Goal: Contribute content: Add original content to the website for others to see

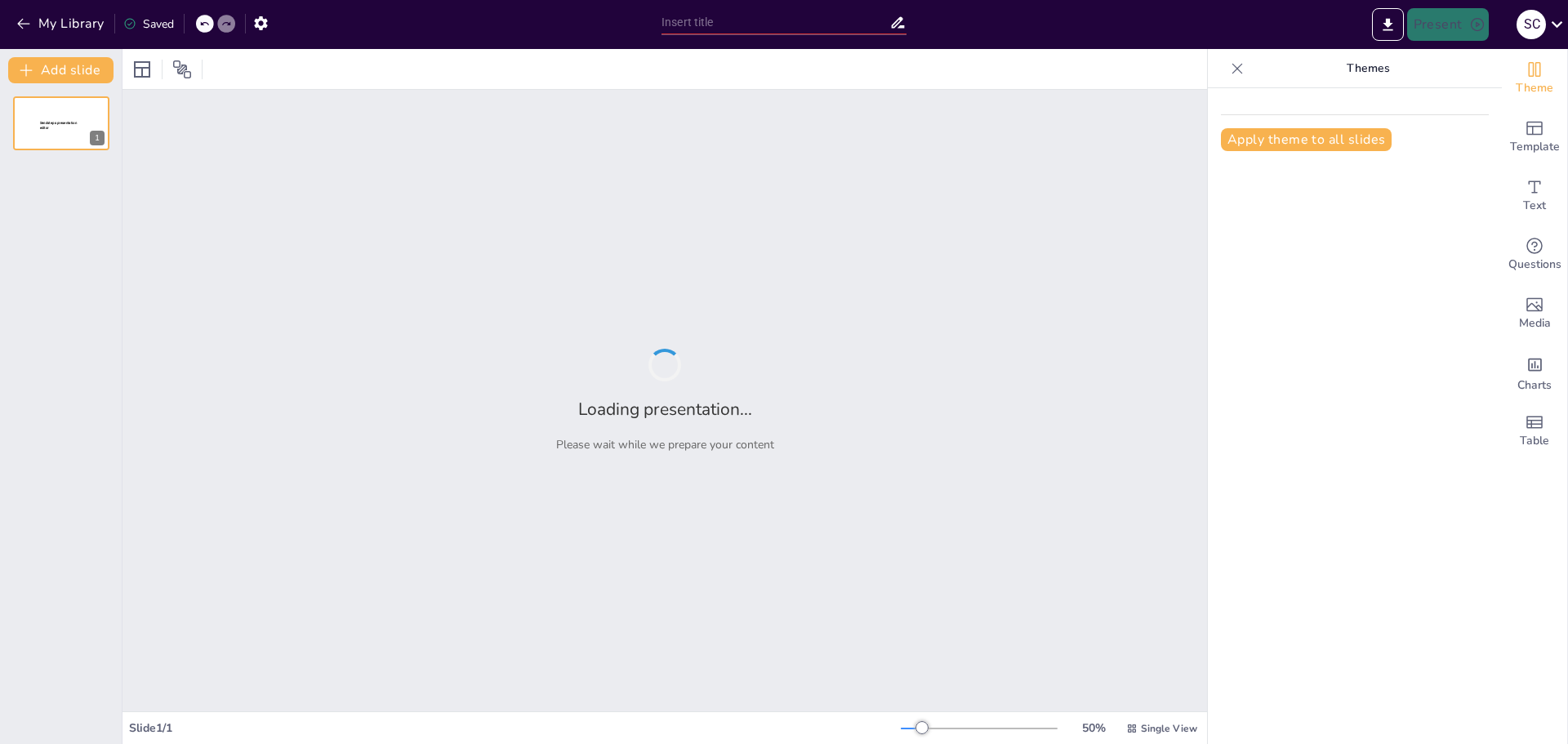
type input "Estrategias y Consejos para Mejorar en Brawl Stars"
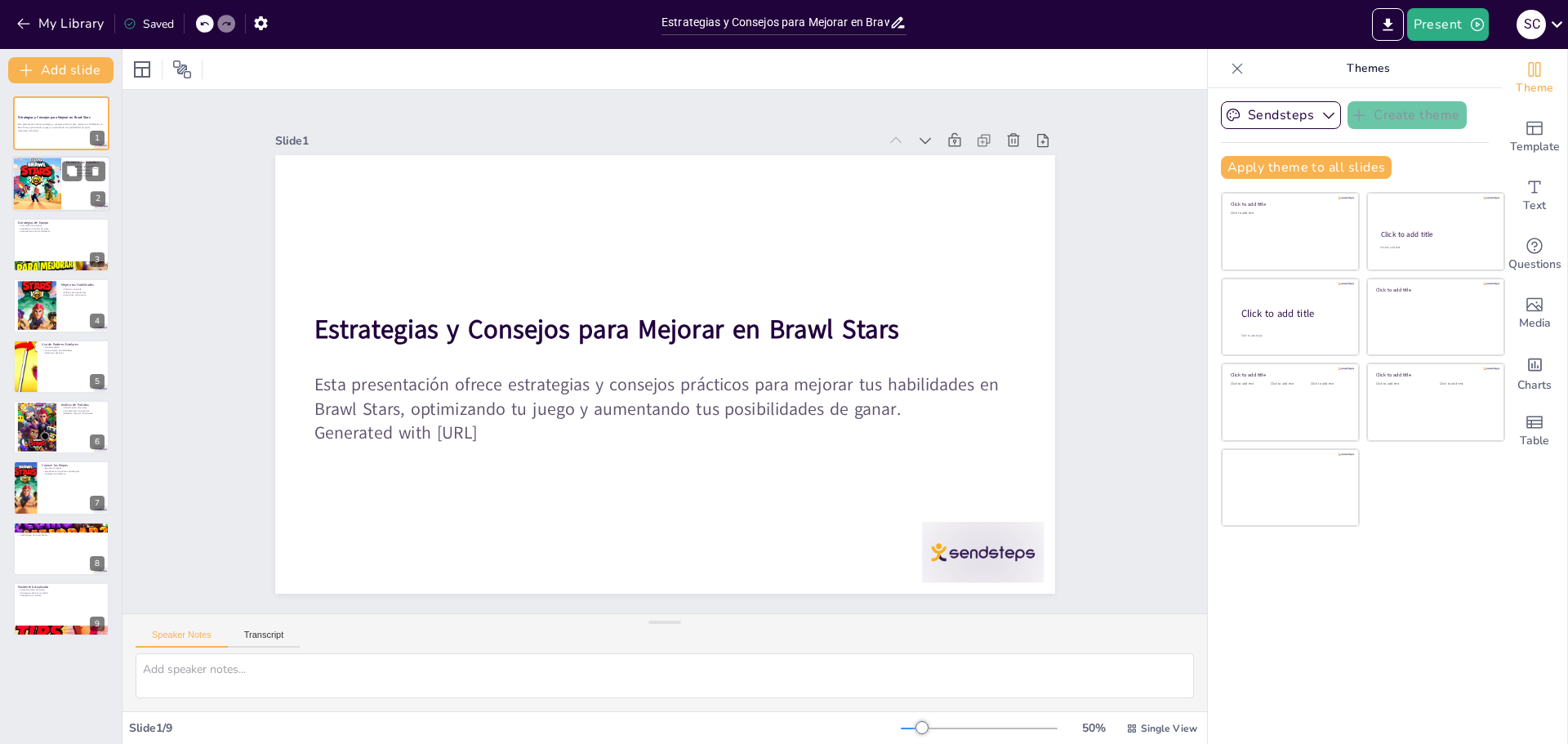
click at [56, 184] on div at bounding box center [36, 184] width 55 height 55
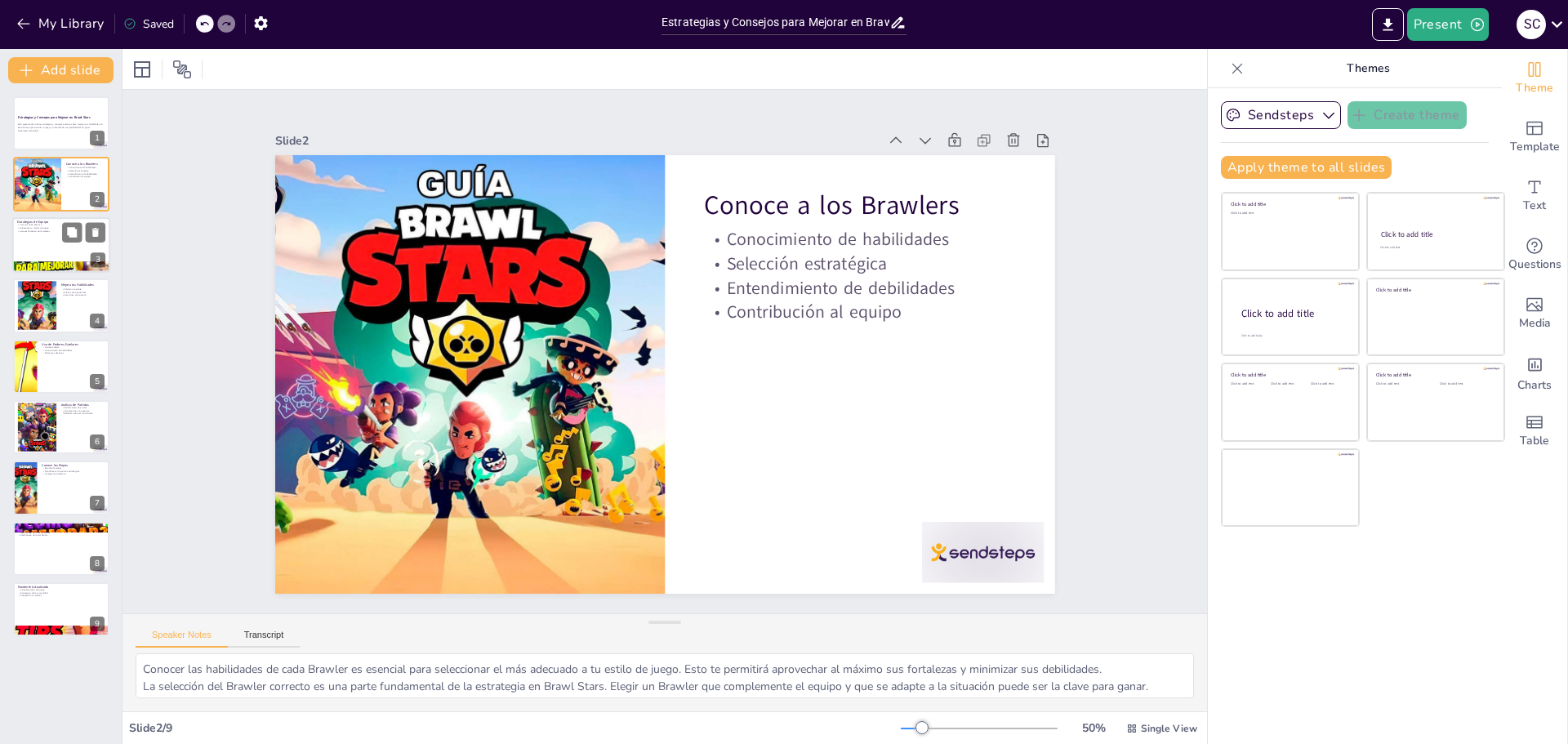
click at [40, 242] on div at bounding box center [61, 244] width 98 height 55
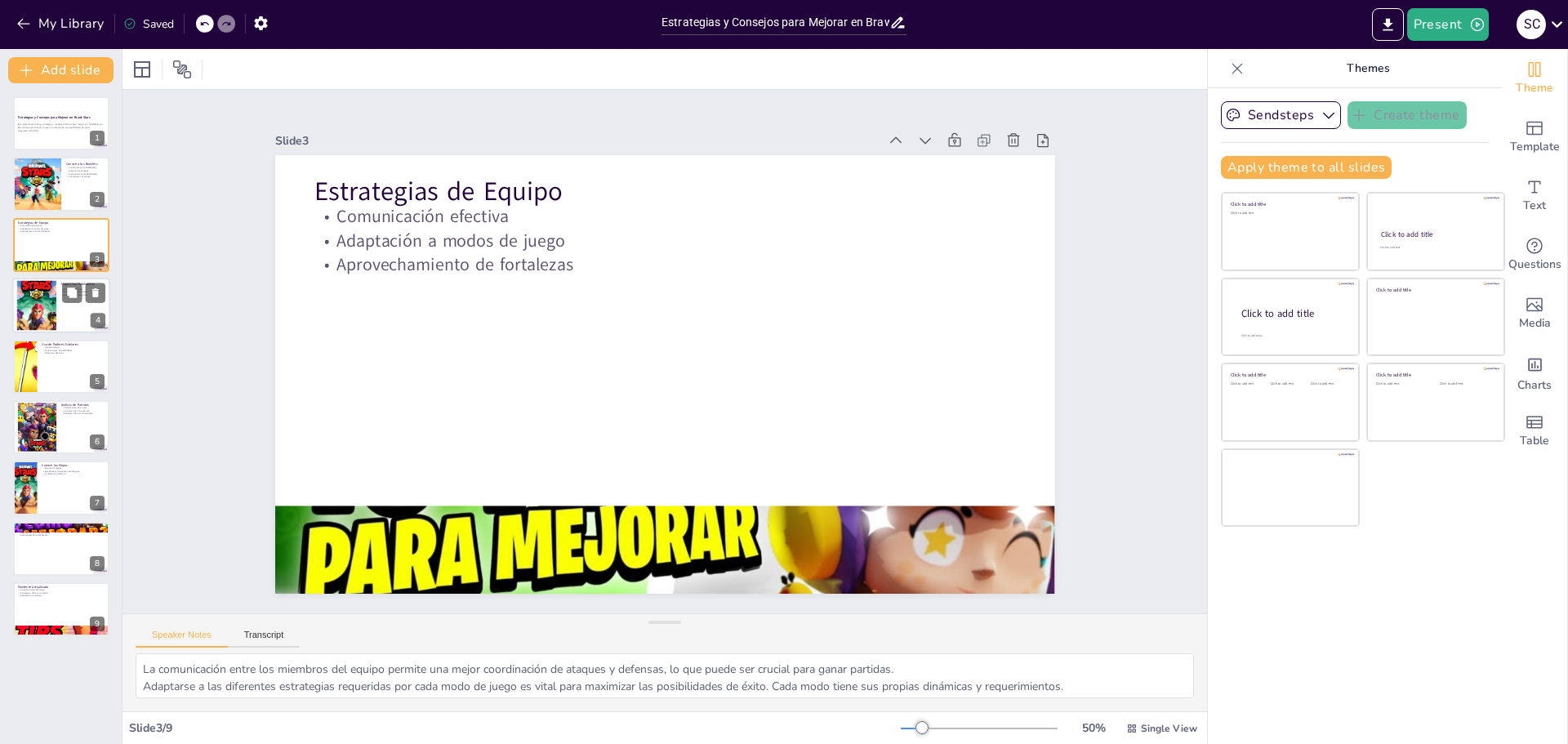
click at [55, 310] on div at bounding box center [36, 305] width 88 height 49
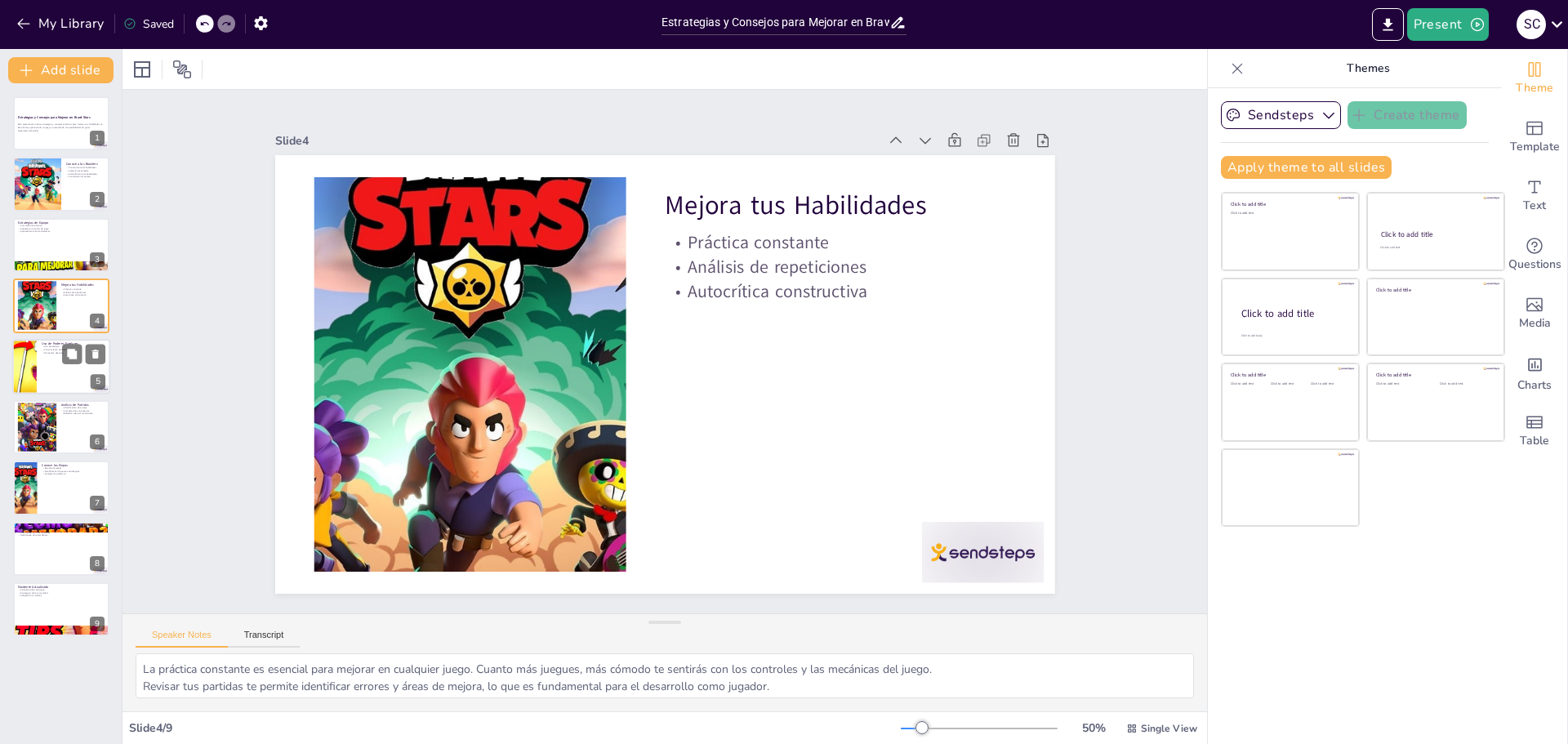
click at [38, 355] on div at bounding box center [61, 366] width 98 height 55
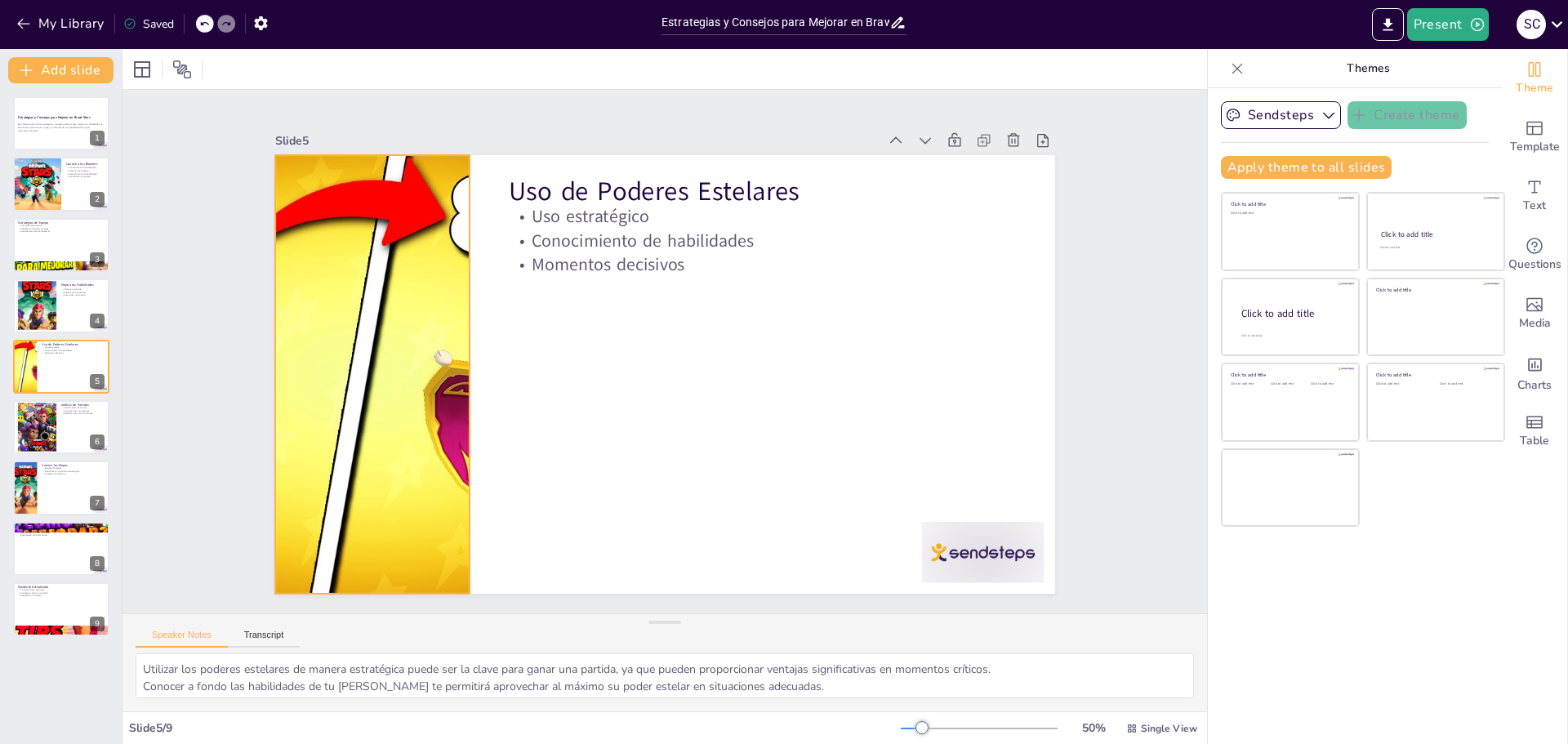
click at [477, 389] on div at bounding box center [922, 211] width 891 height 718
click at [60, 424] on div at bounding box center [61, 426] width 98 height 55
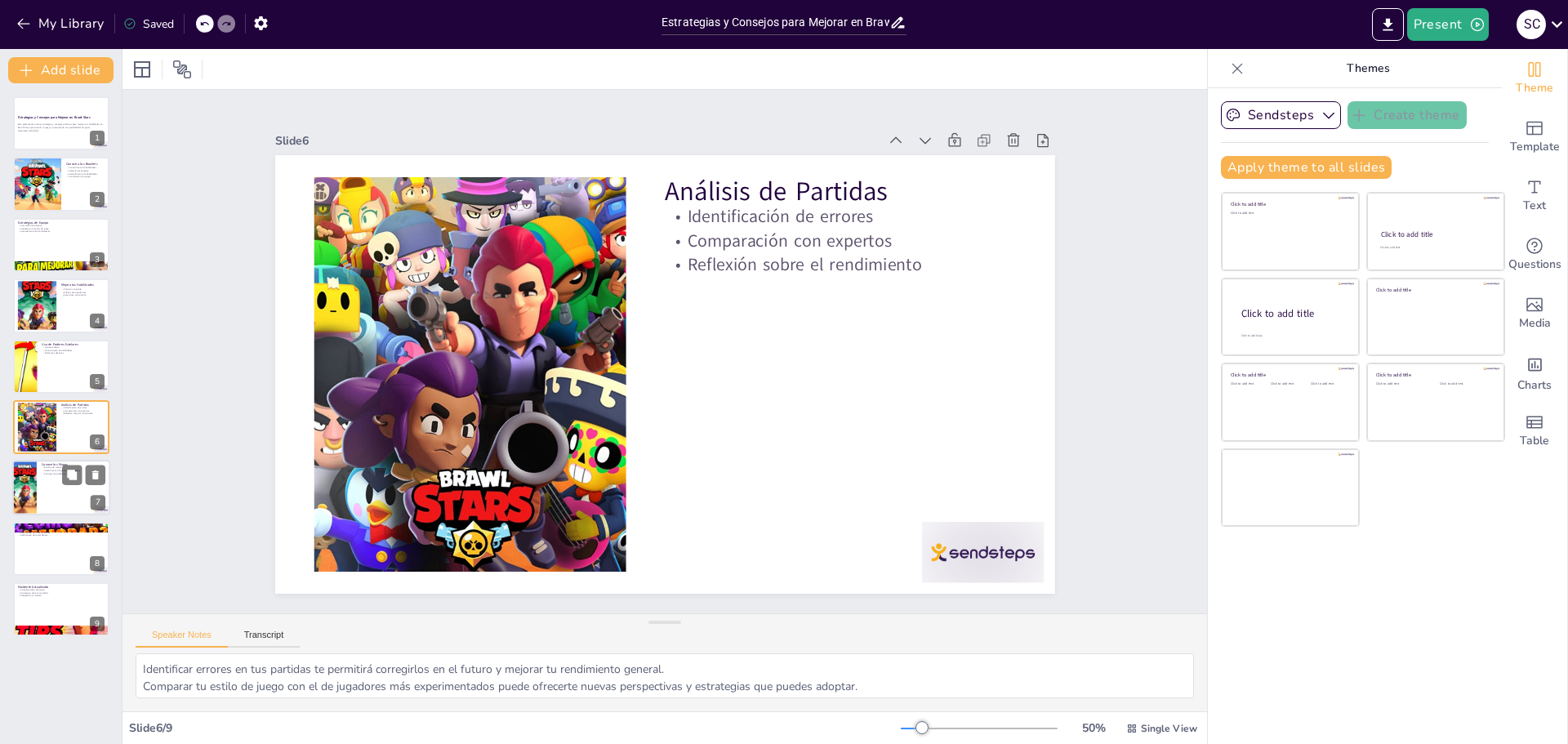
click at [22, 479] on div at bounding box center [24, 488] width 96 height 55
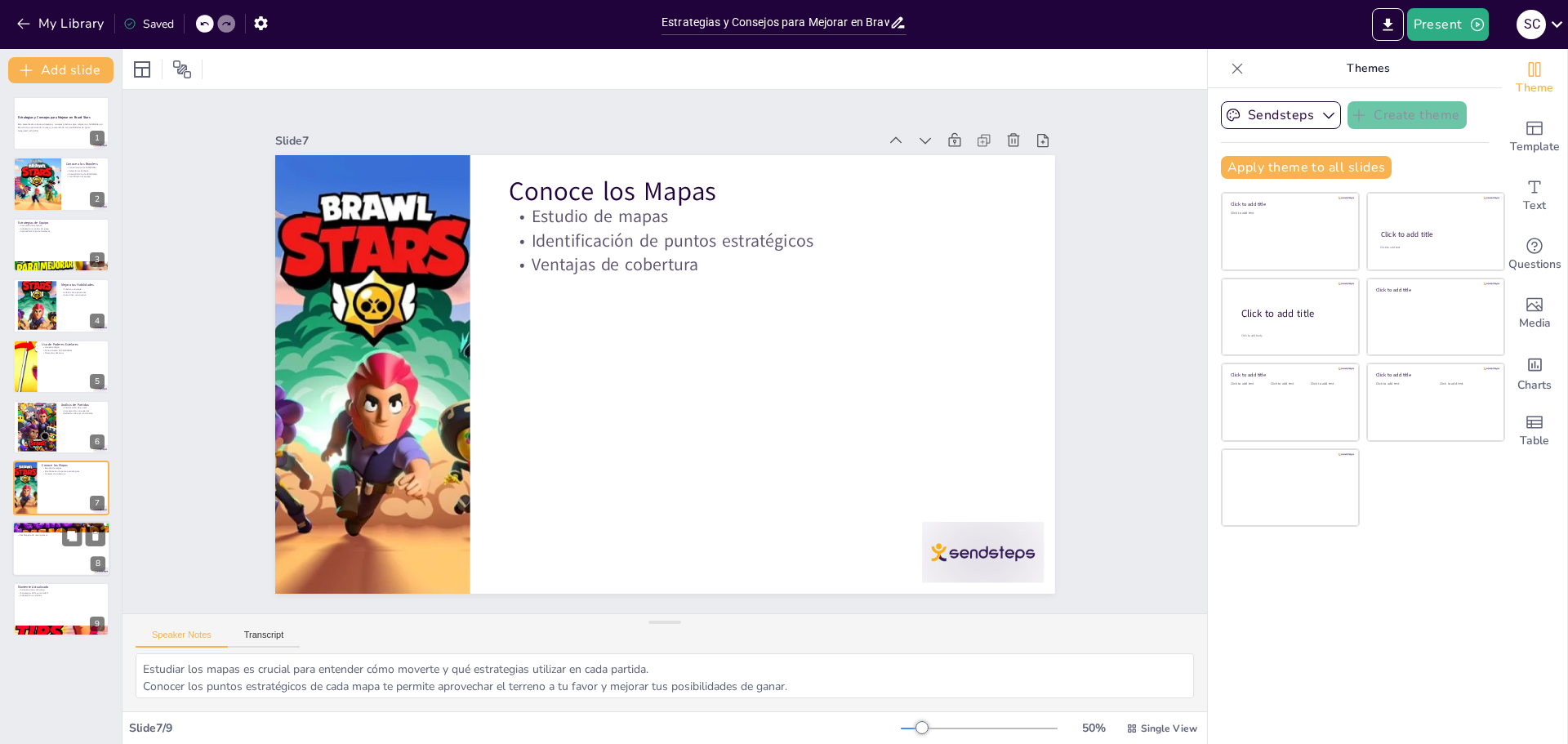
click at [27, 538] on div at bounding box center [61, 548] width 98 height 55
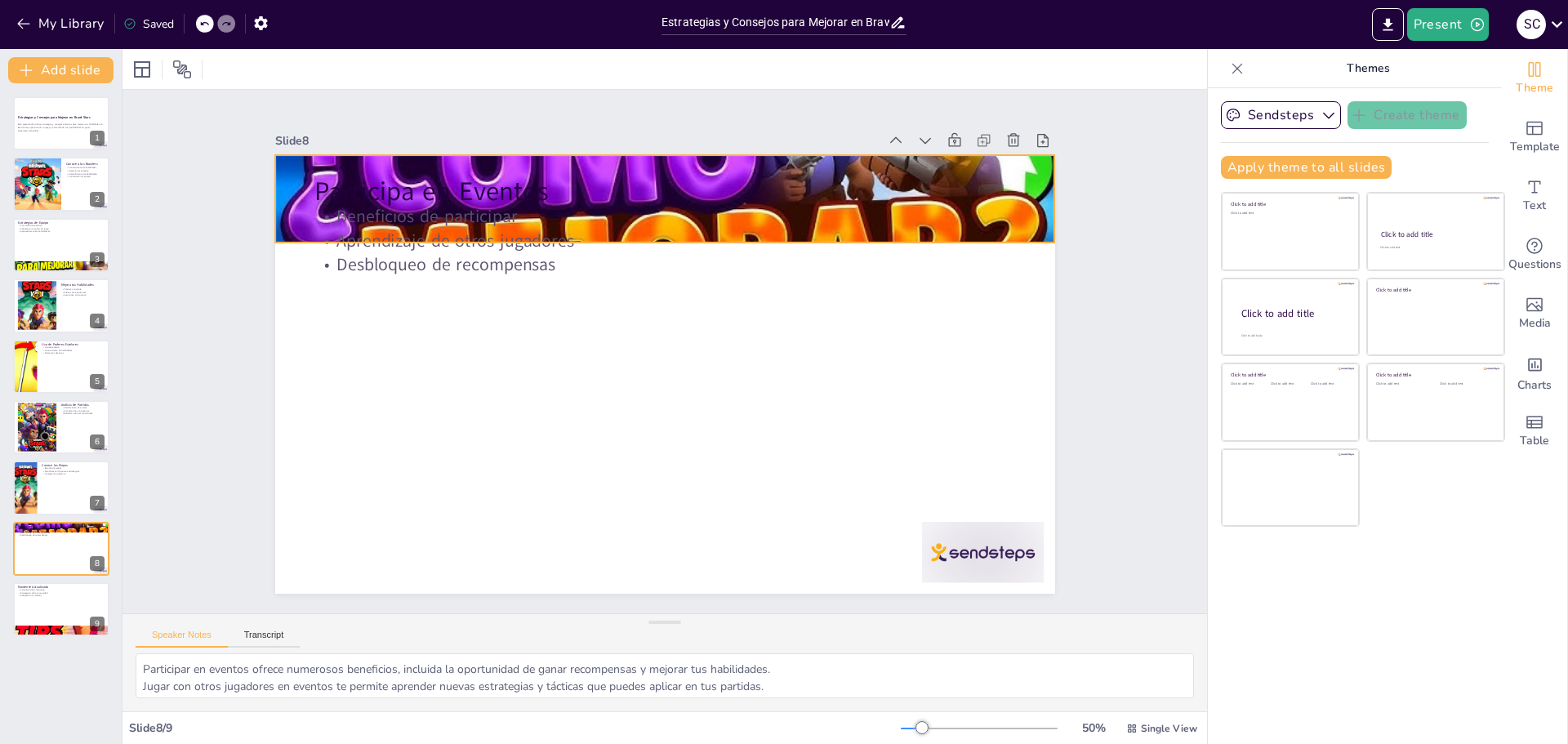
click at [1018, 211] on div at bounding box center [788, 262] width 814 height 888
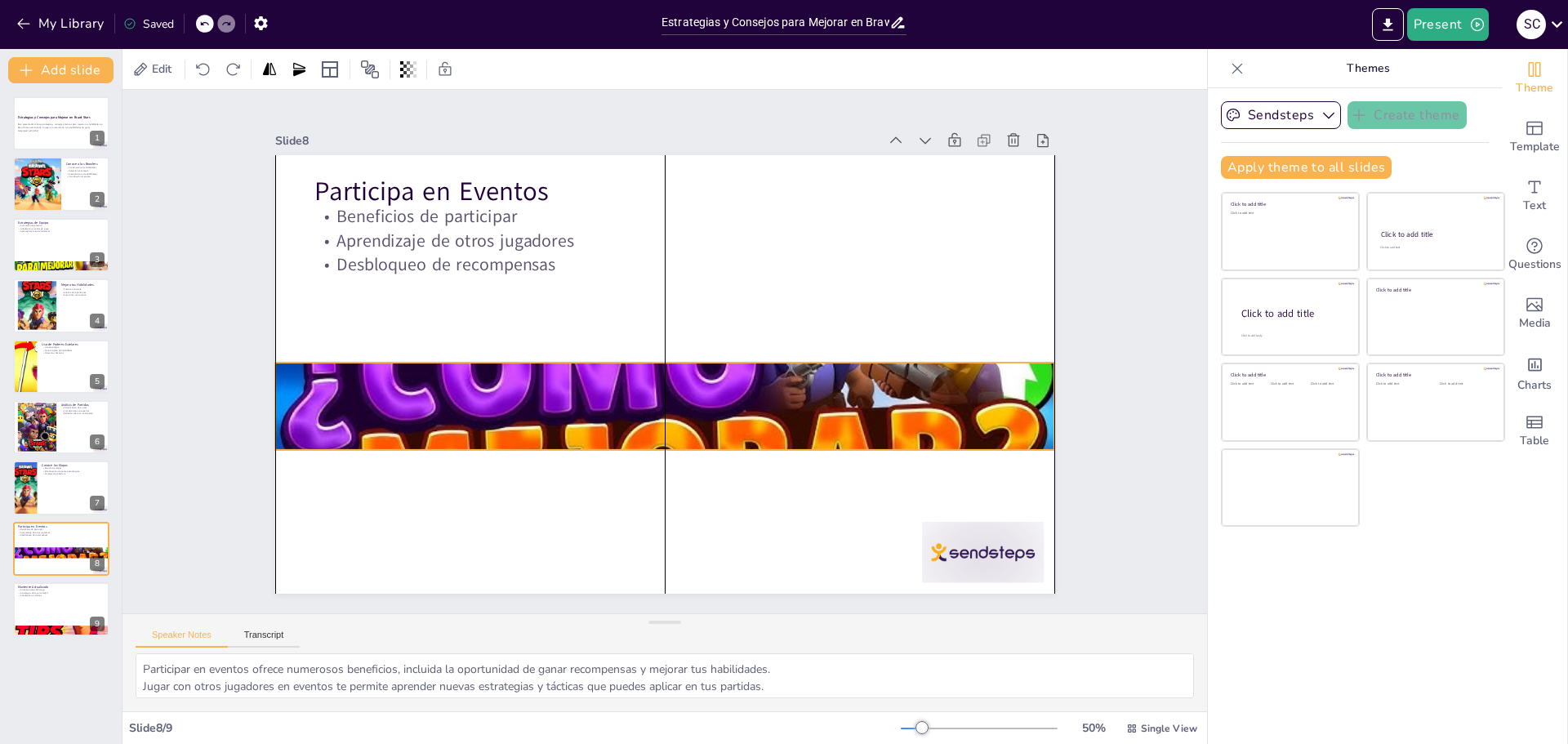
drag, startPoint x: 1018, startPoint y: 196, endPoint x: 1018, endPoint y: 404, distance: 208.0
click at [1018, 404] on div at bounding box center [654, 405] width 854 height 591
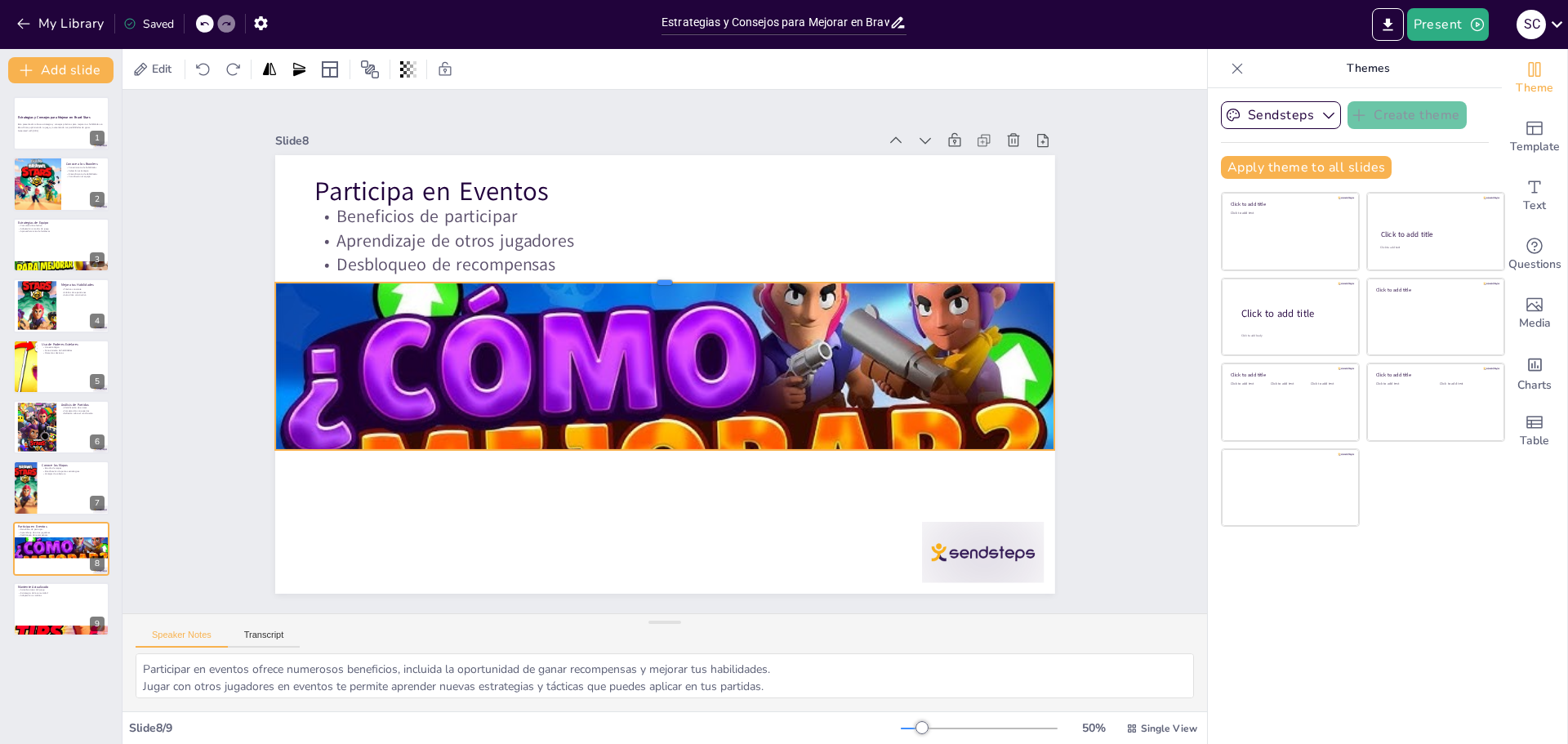
drag, startPoint x: 648, startPoint y: 352, endPoint x: 643, endPoint y: 272, distance: 80.2
click at [643, 272] on div at bounding box center [703, 287] width 682 height 401
click at [652, 442] on div at bounding box center [628, 391] width 873 height 848
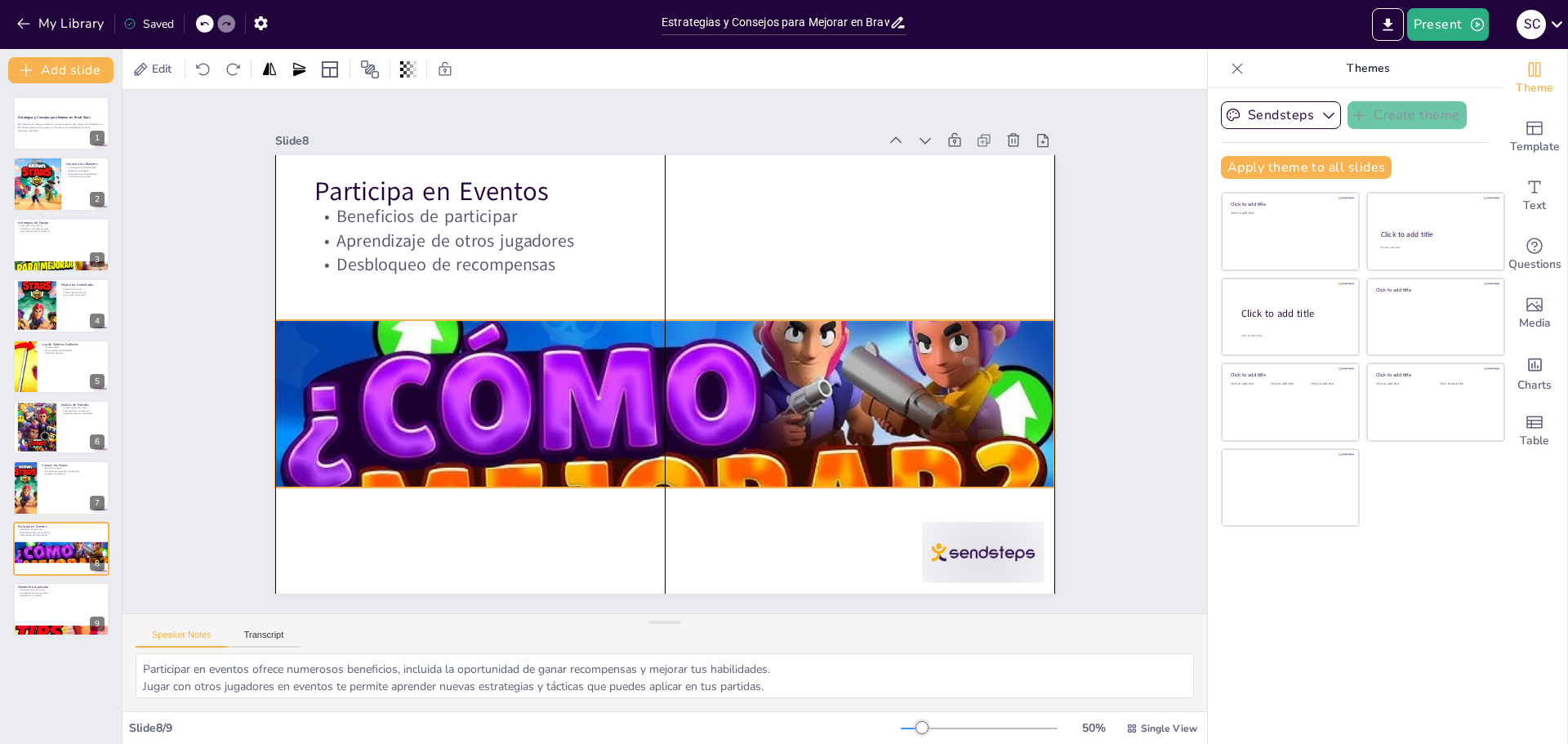
drag, startPoint x: 652, startPoint y: 437, endPoint x: 653, endPoint y: 476, distance: 39.0
click at [653, 476] on div at bounding box center [636, 440] width 877 height 659
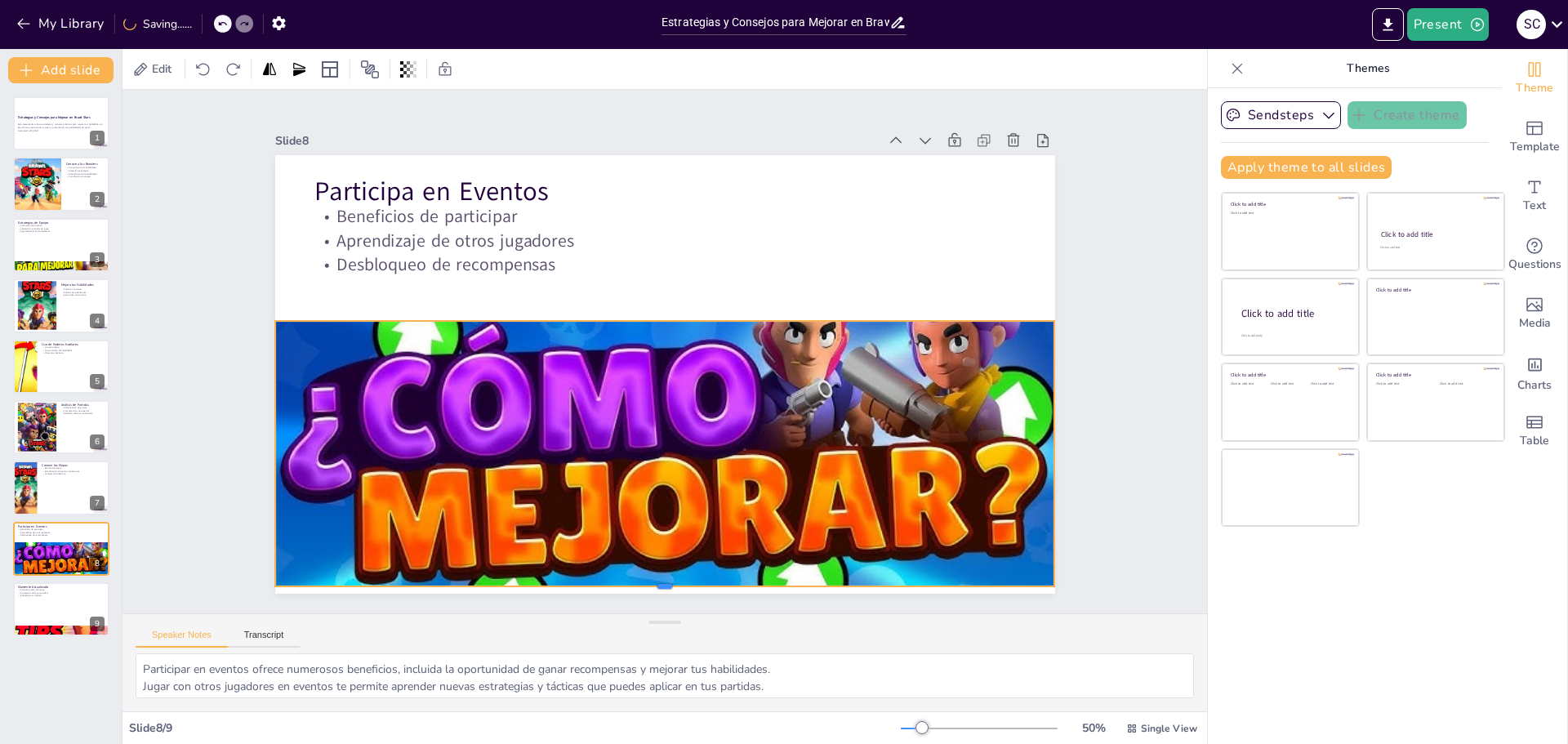
drag, startPoint x: 655, startPoint y: 485, endPoint x: 625, endPoint y: 583, distance: 102.5
click at [625, 583] on div at bounding box center [566, 573] width 717 height 329
click at [1107, 326] on div "Slide 1 Estrategias y Consejos para Mejorar en Brawl Stars Esta presentación of…" at bounding box center [664, 351] width 1169 height 737
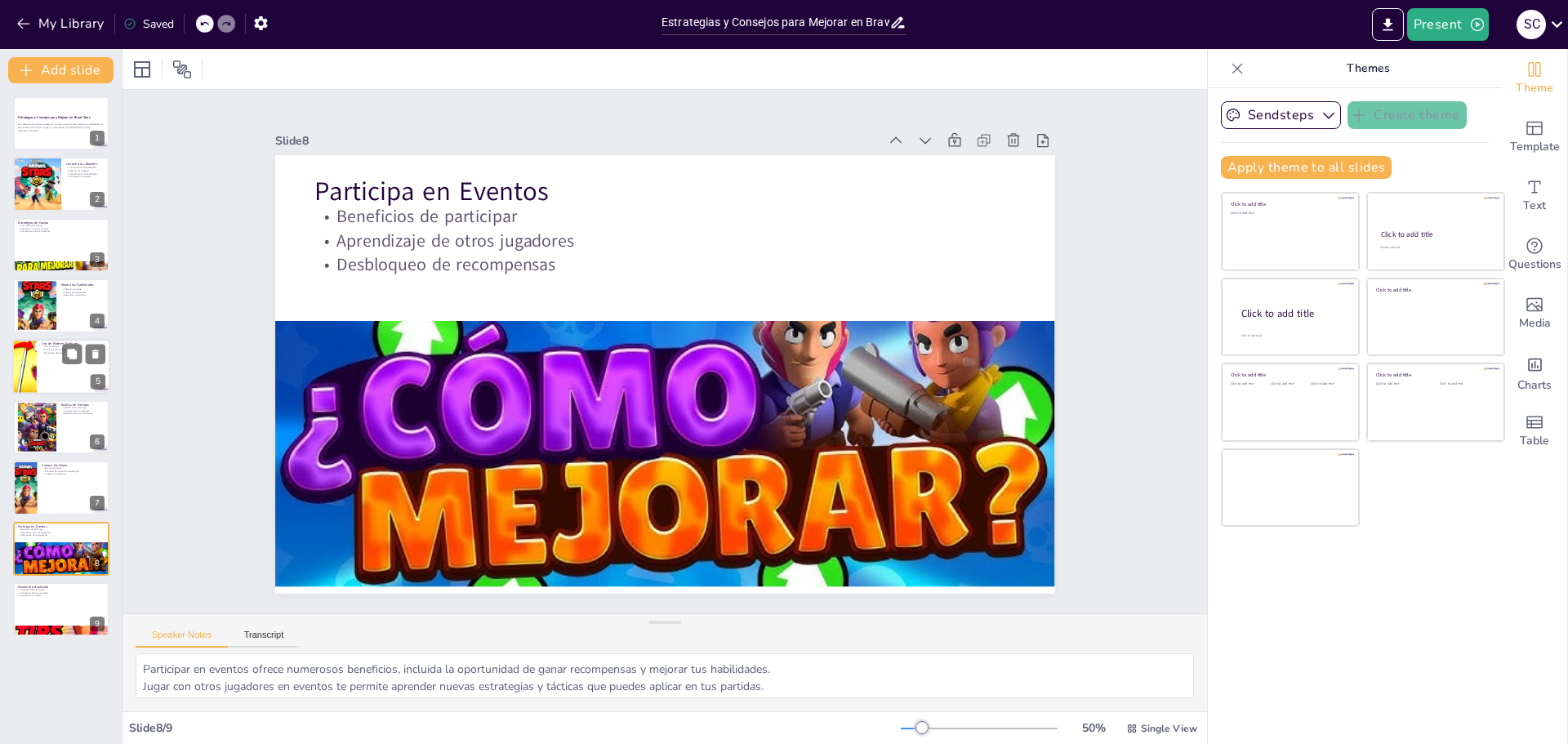
click at [19, 374] on div at bounding box center [24, 366] width 98 height 55
type textarea "Utilizar los poderes estelares de manera estratégica puede ser la clave para ga…"
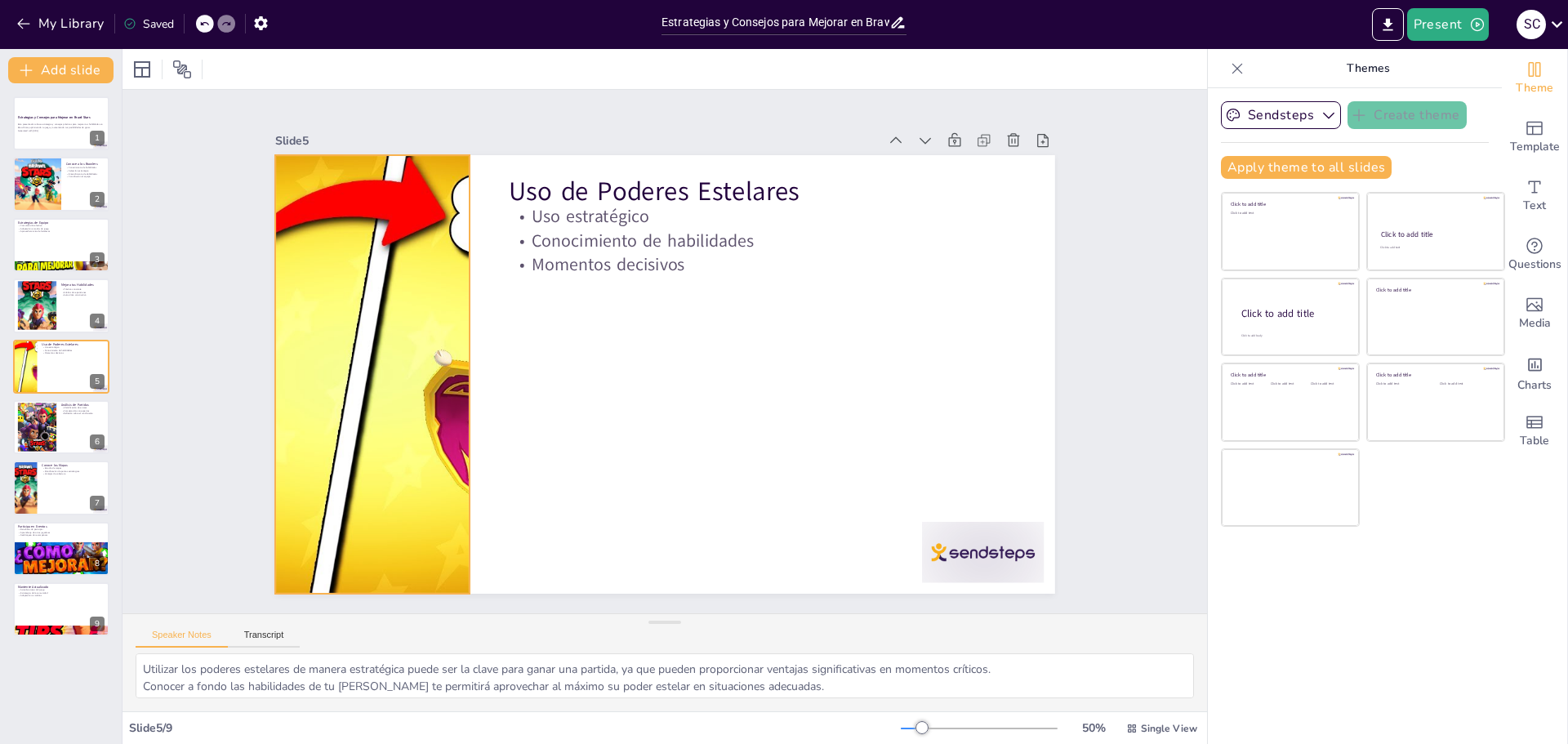
click at [425, 391] on div at bounding box center [374, 313] width 854 height 591
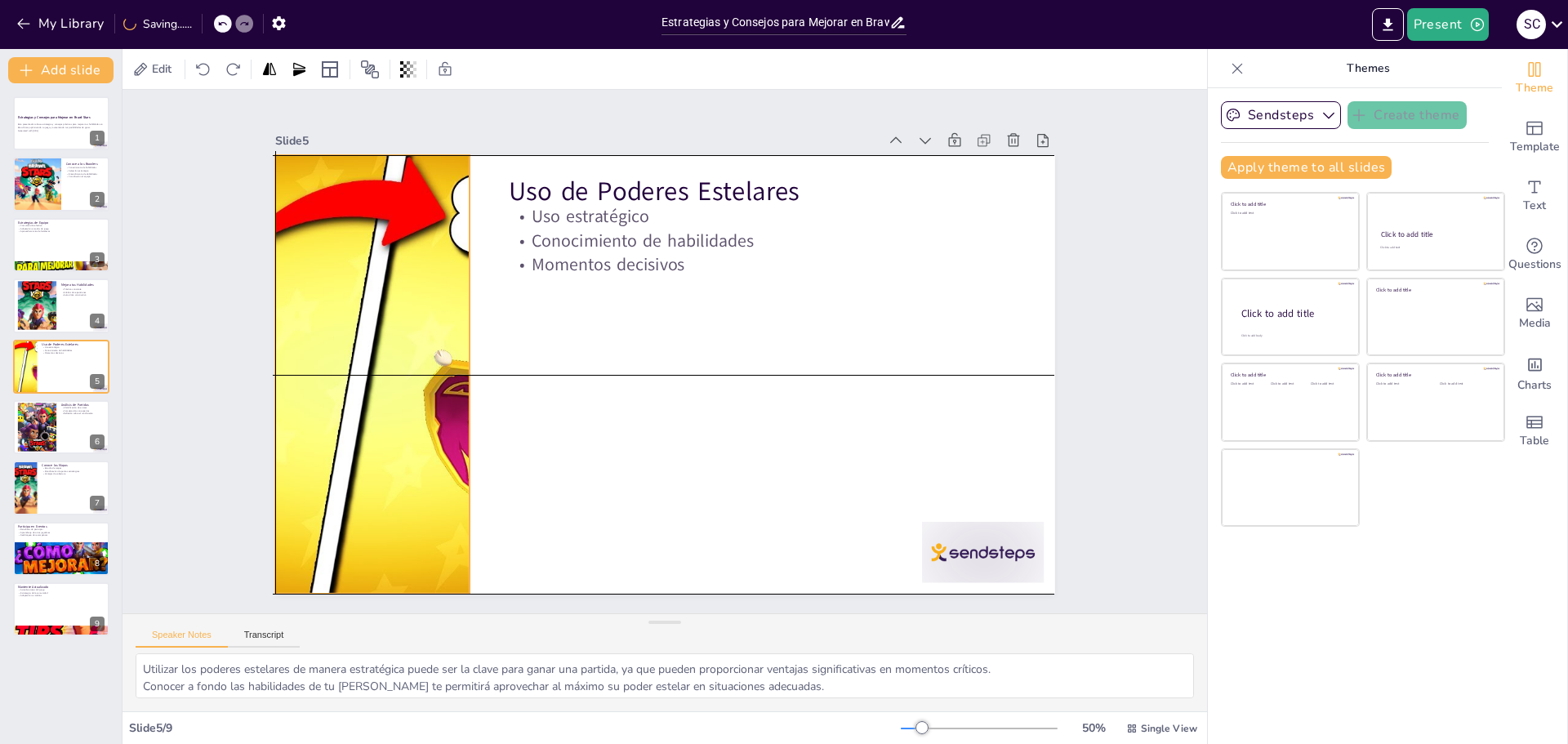
click at [448, 364] on div at bounding box center [372, 374] width 780 height 439
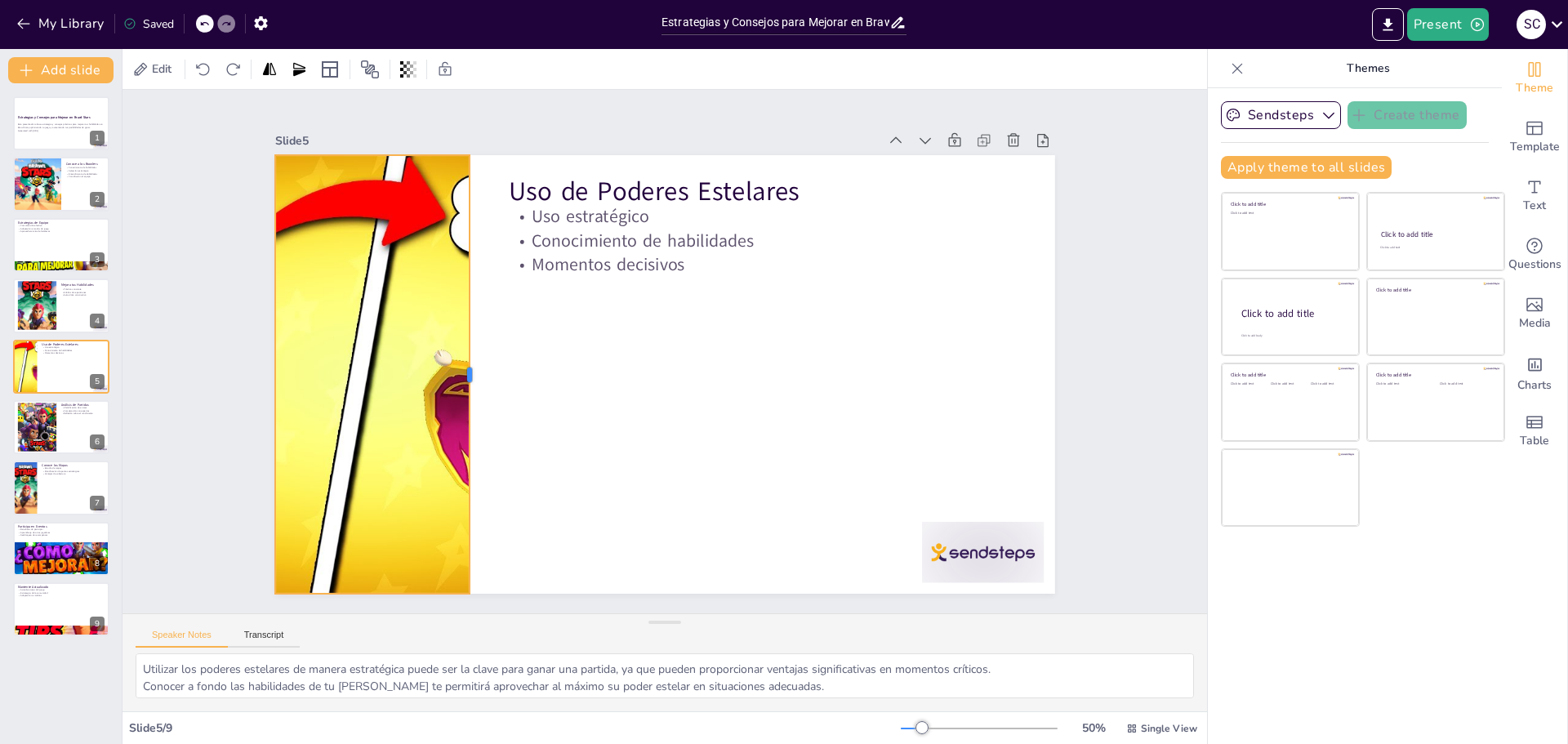
drag, startPoint x: 456, startPoint y: 371, endPoint x: 456, endPoint y: 408, distance: 37.0
click at [456, 408] on div at bounding box center [477, 335] width 105 height 432
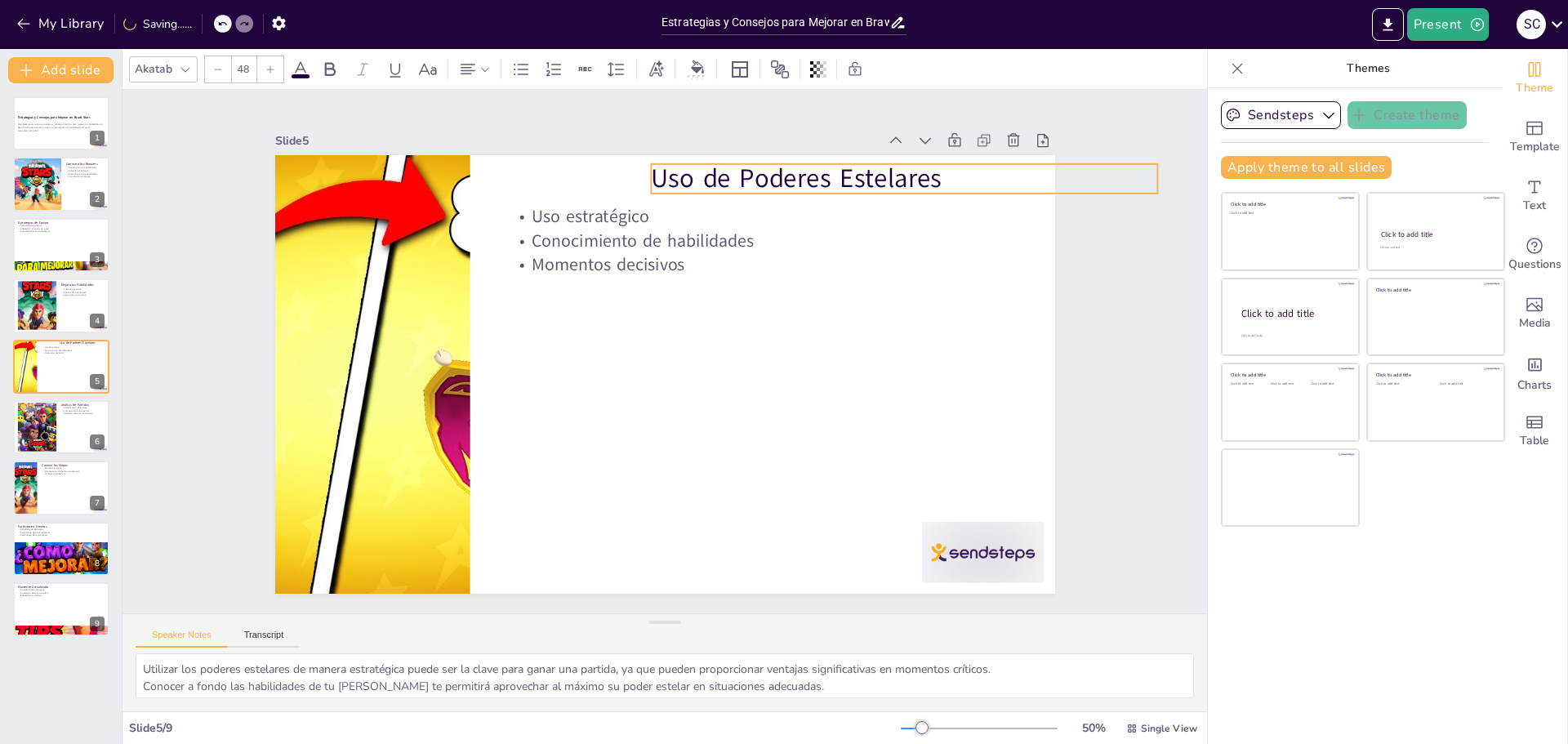
drag, startPoint x: 552, startPoint y: 170, endPoint x: 694, endPoint y: 157, distance: 142.6
click at [730, 179] on p "Uso de Poderes Estelares" at bounding box center [959, 322] width 457 height 285
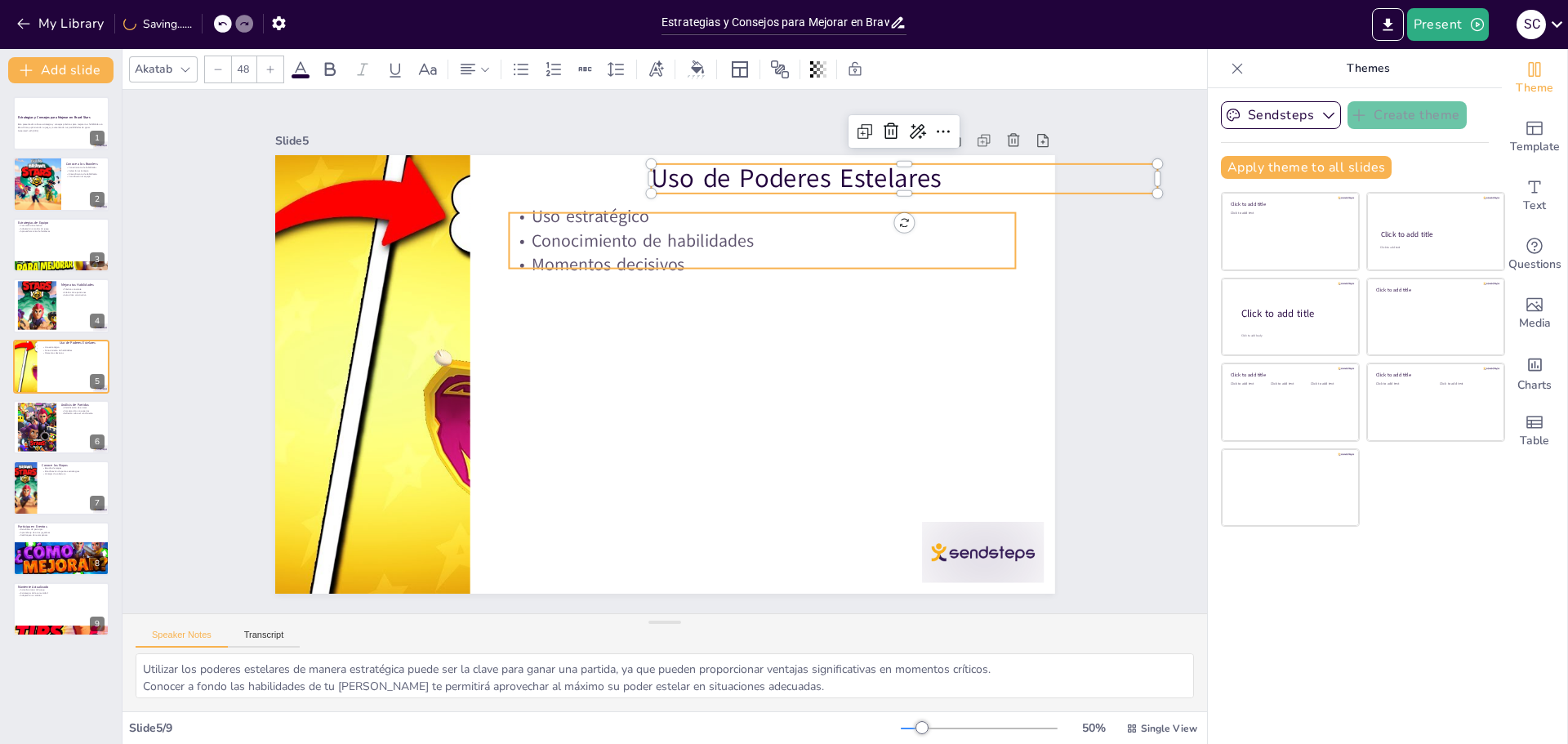
click at [570, 201] on p "Uso estratégico" at bounding box center [776, 227] width 507 height 77
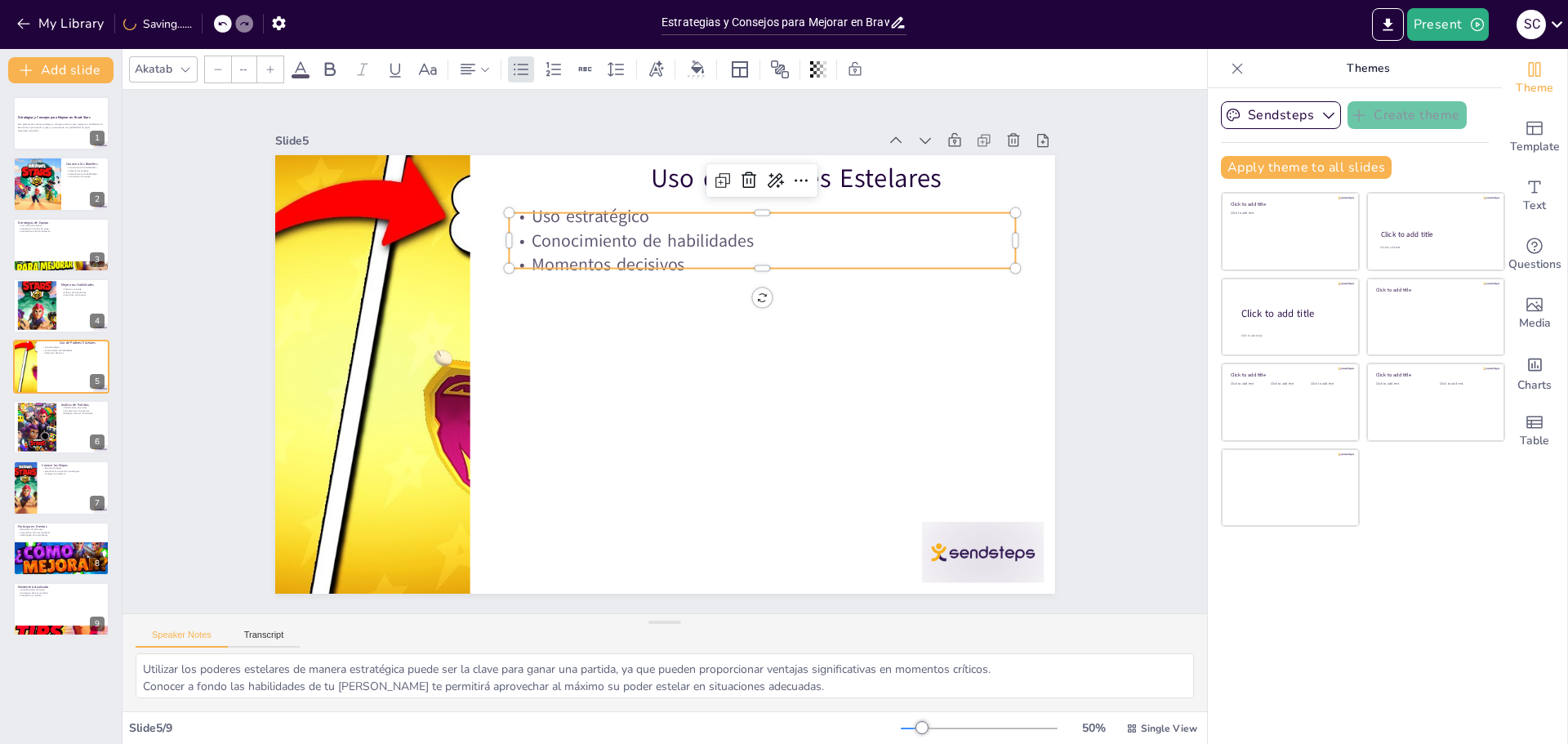
type input "32"
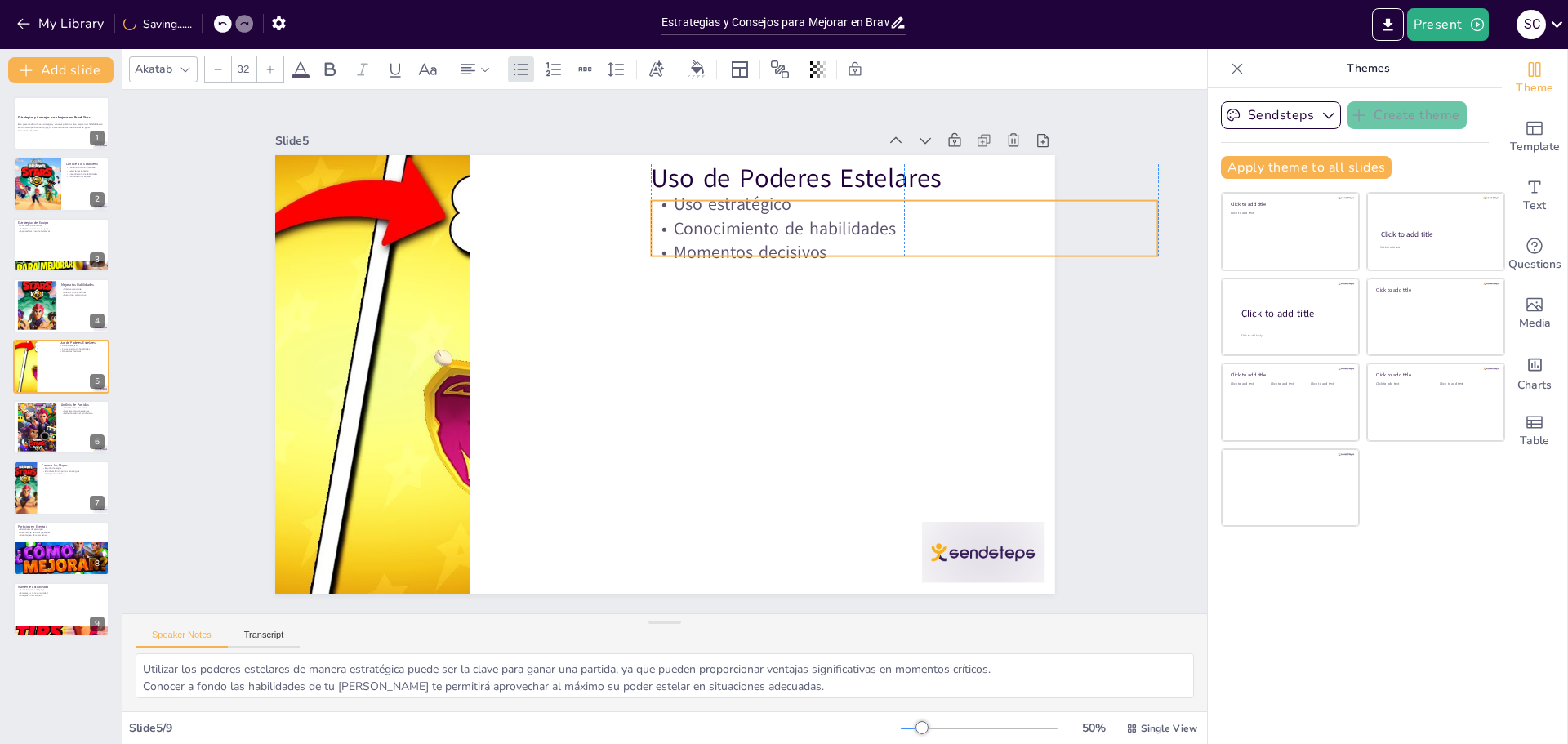
drag, startPoint x: 836, startPoint y: 242, endPoint x: 977, endPoint y: 230, distance: 141.5
click at [977, 230] on p "Conocimiento de habilidades" at bounding box center [915, 255] width 507 height 78
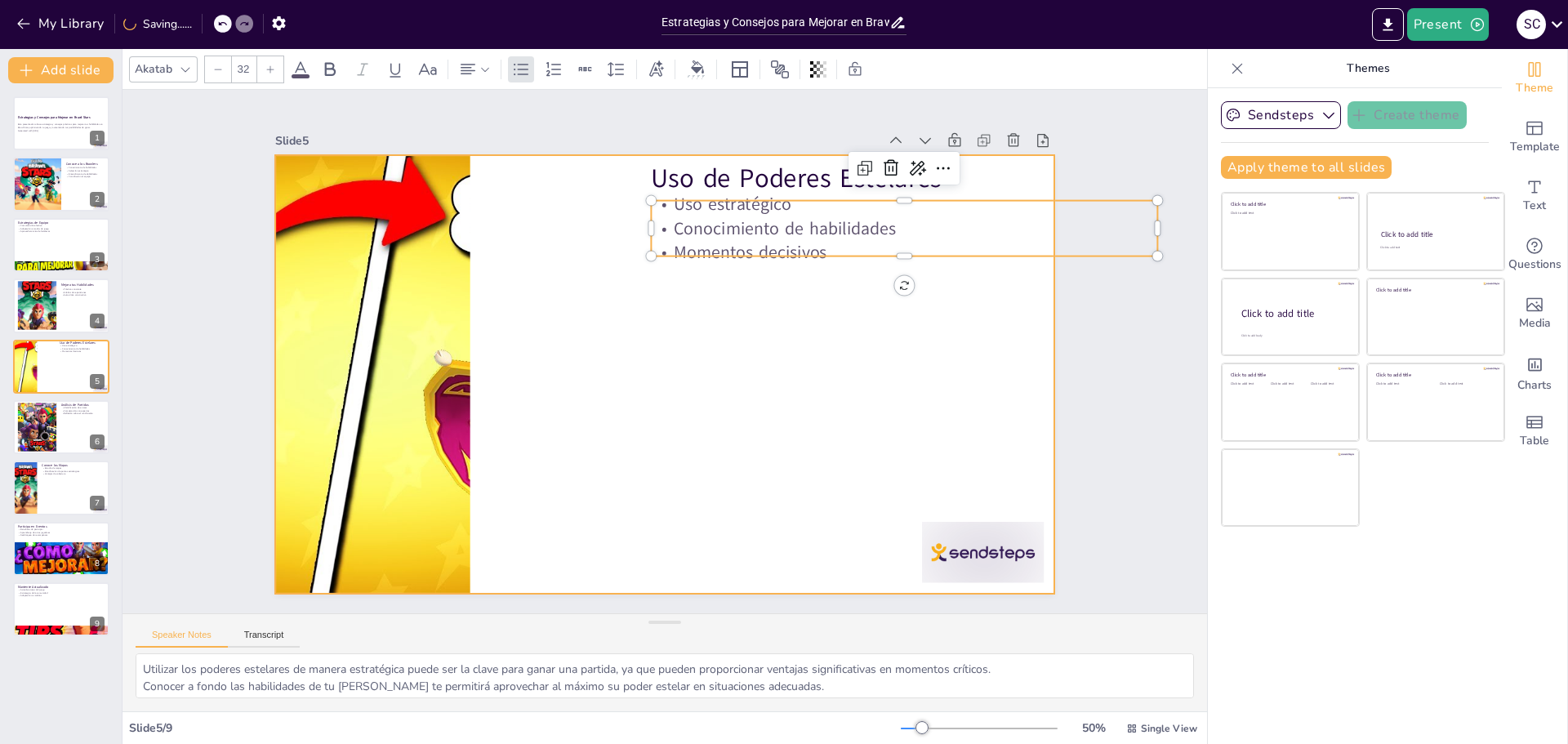
click at [466, 360] on div at bounding box center [661, 375] width 820 height 518
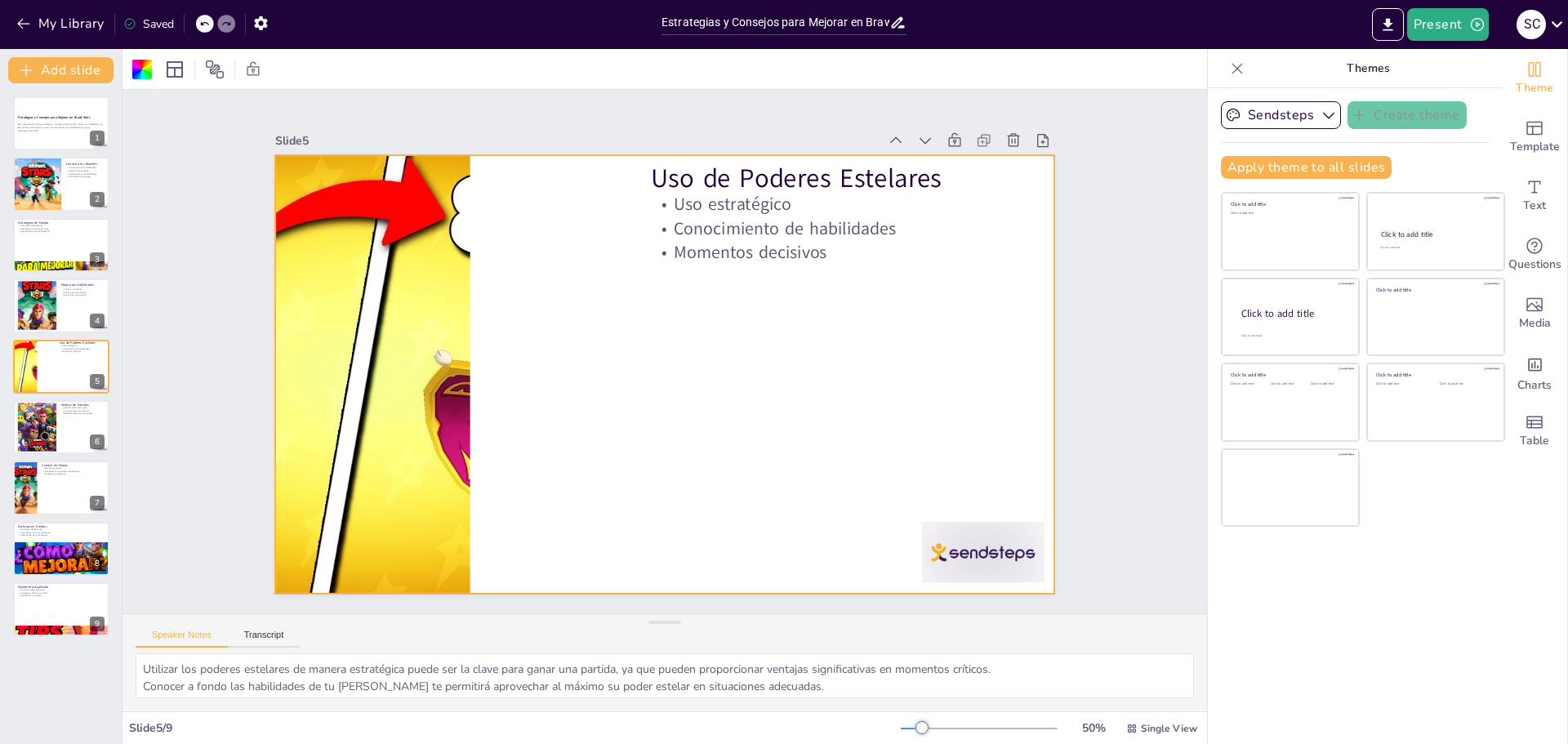
click at [450, 364] on div at bounding box center [373, 314] width 853 height 591
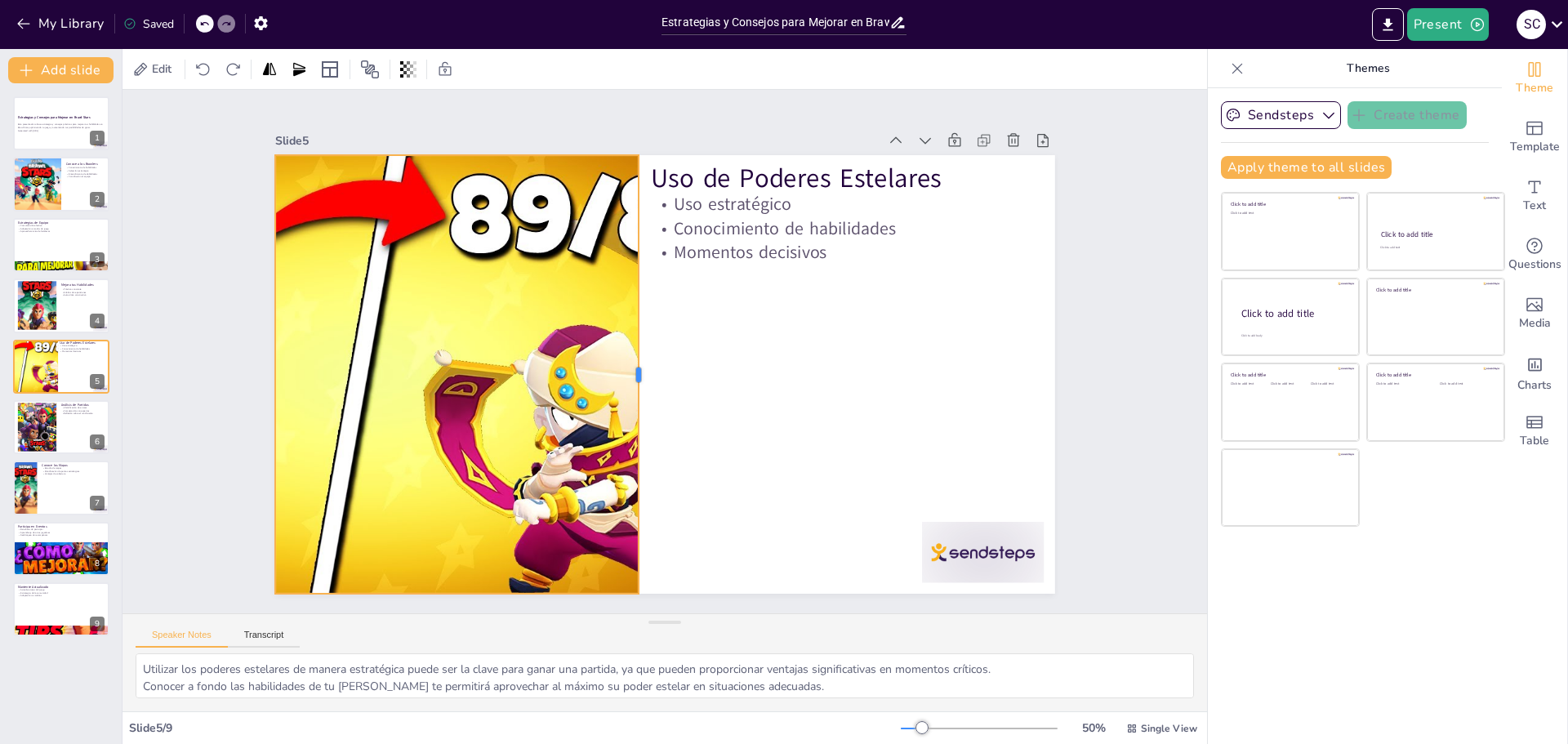
drag, startPoint x: 458, startPoint y: 366, endPoint x: 628, endPoint y: 356, distance: 170.3
click at [628, 356] on div at bounding box center [636, 361] width 231 height 387
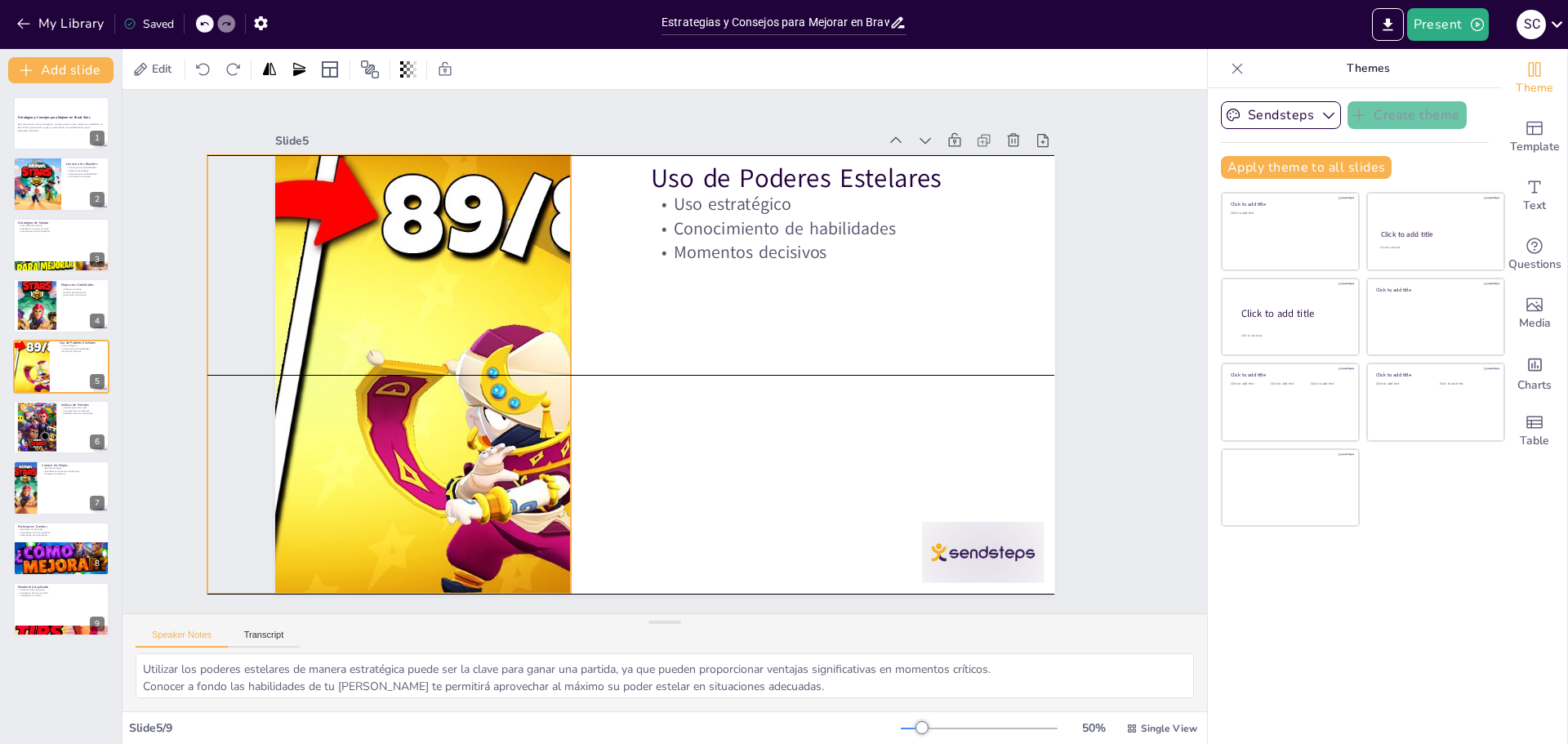
drag, startPoint x: 583, startPoint y: 372, endPoint x: 515, endPoint y: 373, distance: 68.0
click at [515, 373] on div at bounding box center [316, 263] width 877 height 659
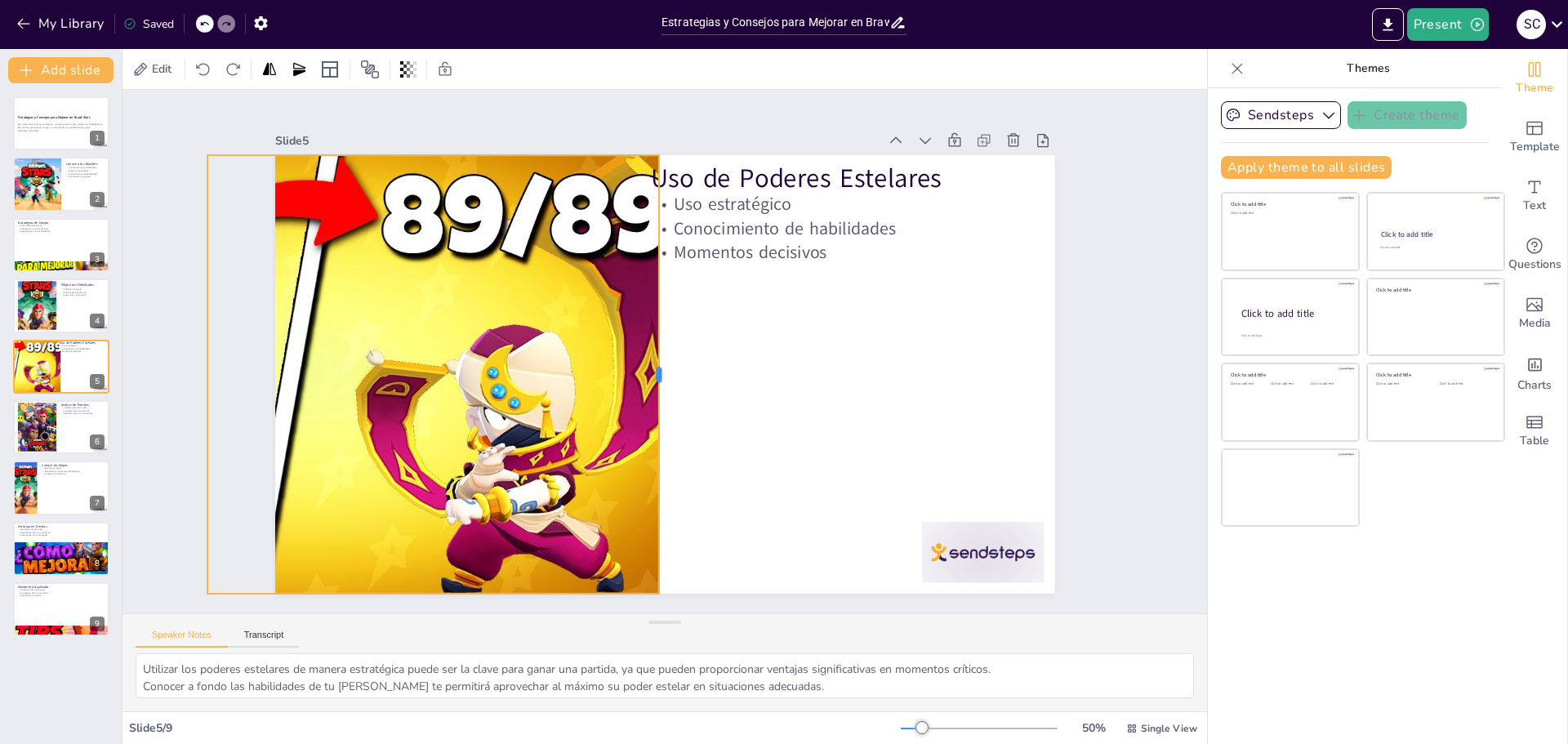
drag, startPoint x: 557, startPoint y: 364, endPoint x: 645, endPoint y: 367, distance: 88.1
click at [645, 367] on div at bounding box center [656, 372] width 190 height 406
click at [59, 263] on div at bounding box center [61, 266] width 98 height 55
type textarea "La comunicación entre los miembros del equipo permite una mejor coordinación de…"
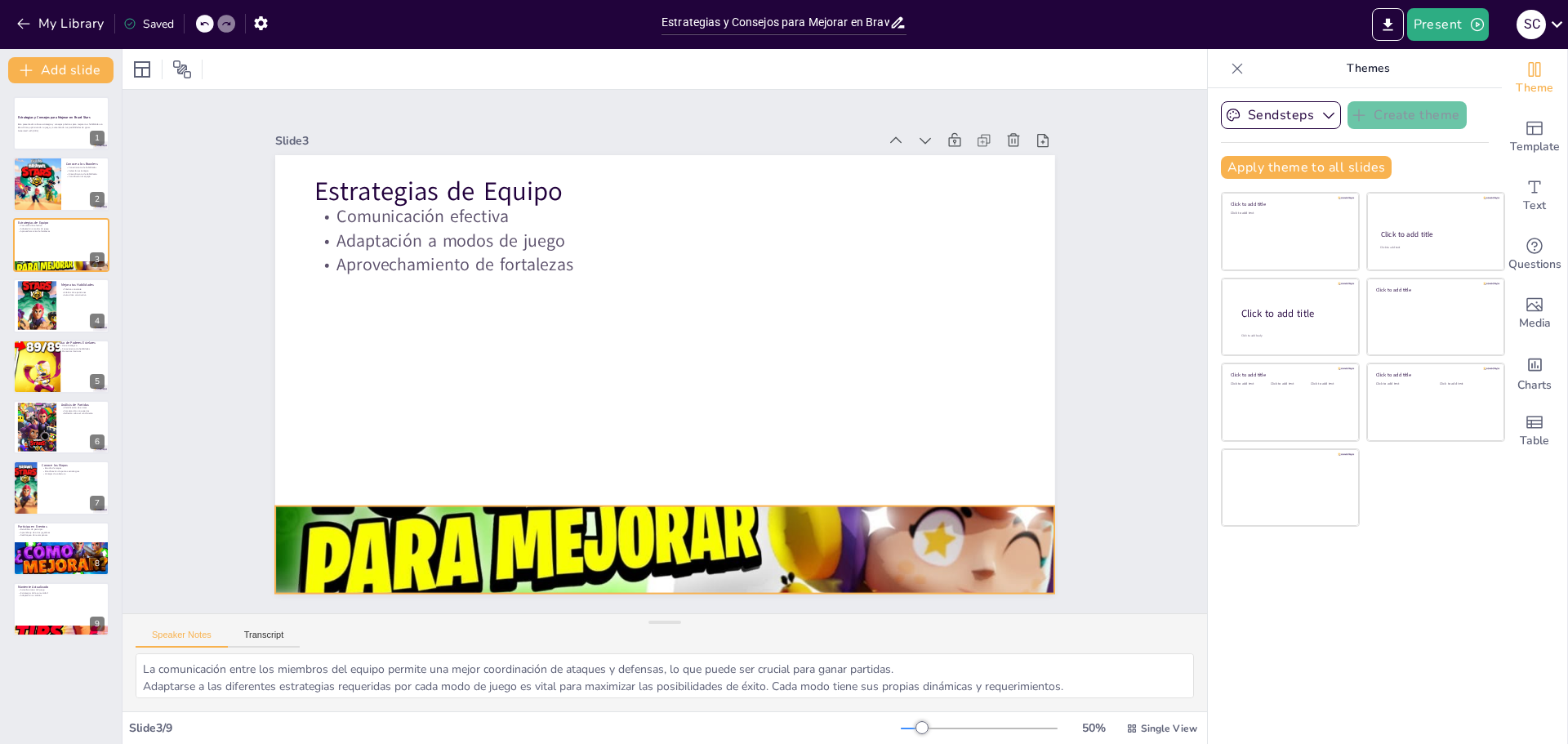
click at [613, 530] on div at bounding box center [624, 545] width 854 height 591
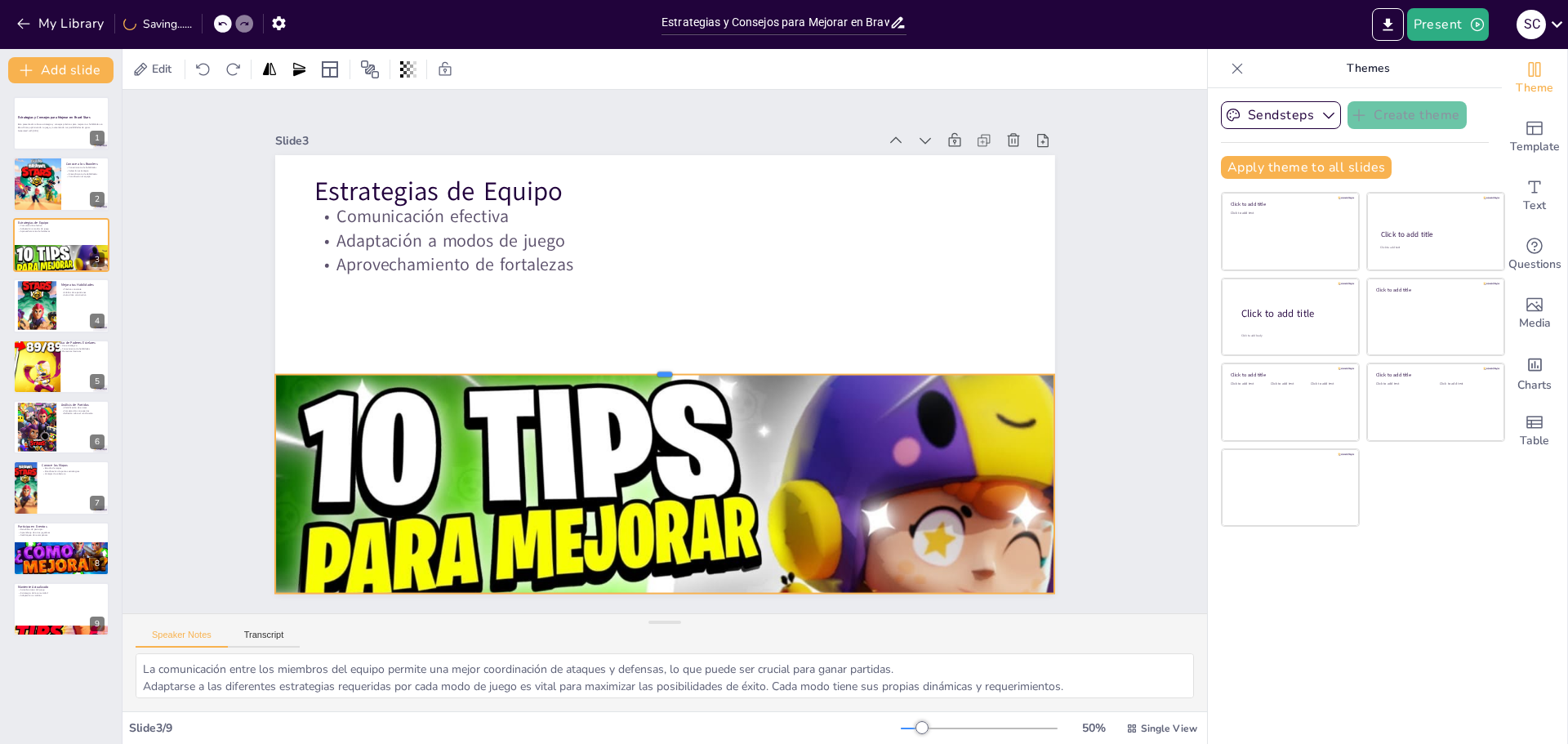
drag, startPoint x: 646, startPoint y: 498, endPoint x: 653, endPoint y: 366, distance: 132.2
click at [653, 366] on div at bounding box center [664, 368] width 780 height 13
click at [1033, 400] on div "Slide 1 Estrategias y Consejos para Mejorar en Brawl Stars Esta presentación of…" at bounding box center [663, 351] width 737 height 1169
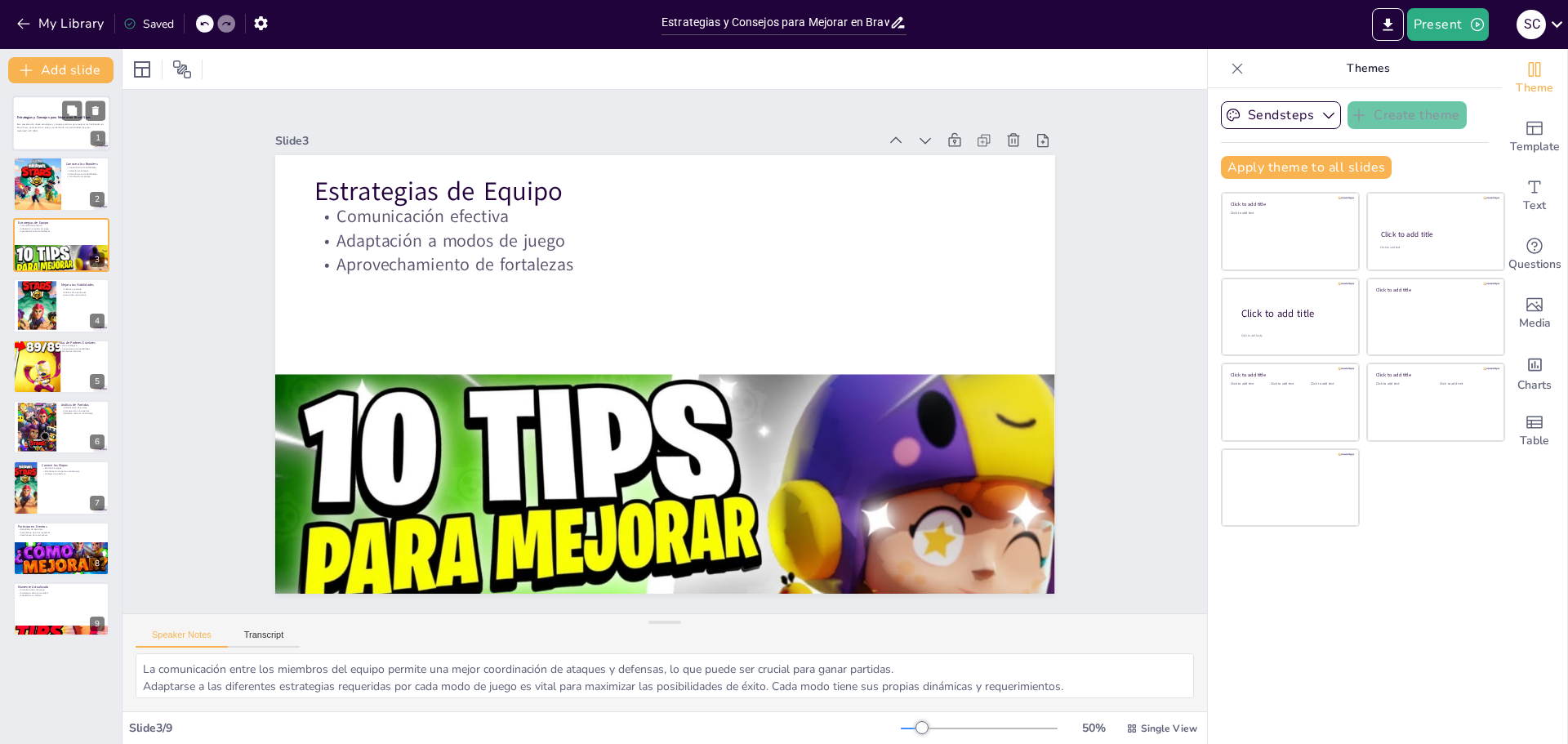
click at [47, 104] on div at bounding box center [61, 123] width 98 height 55
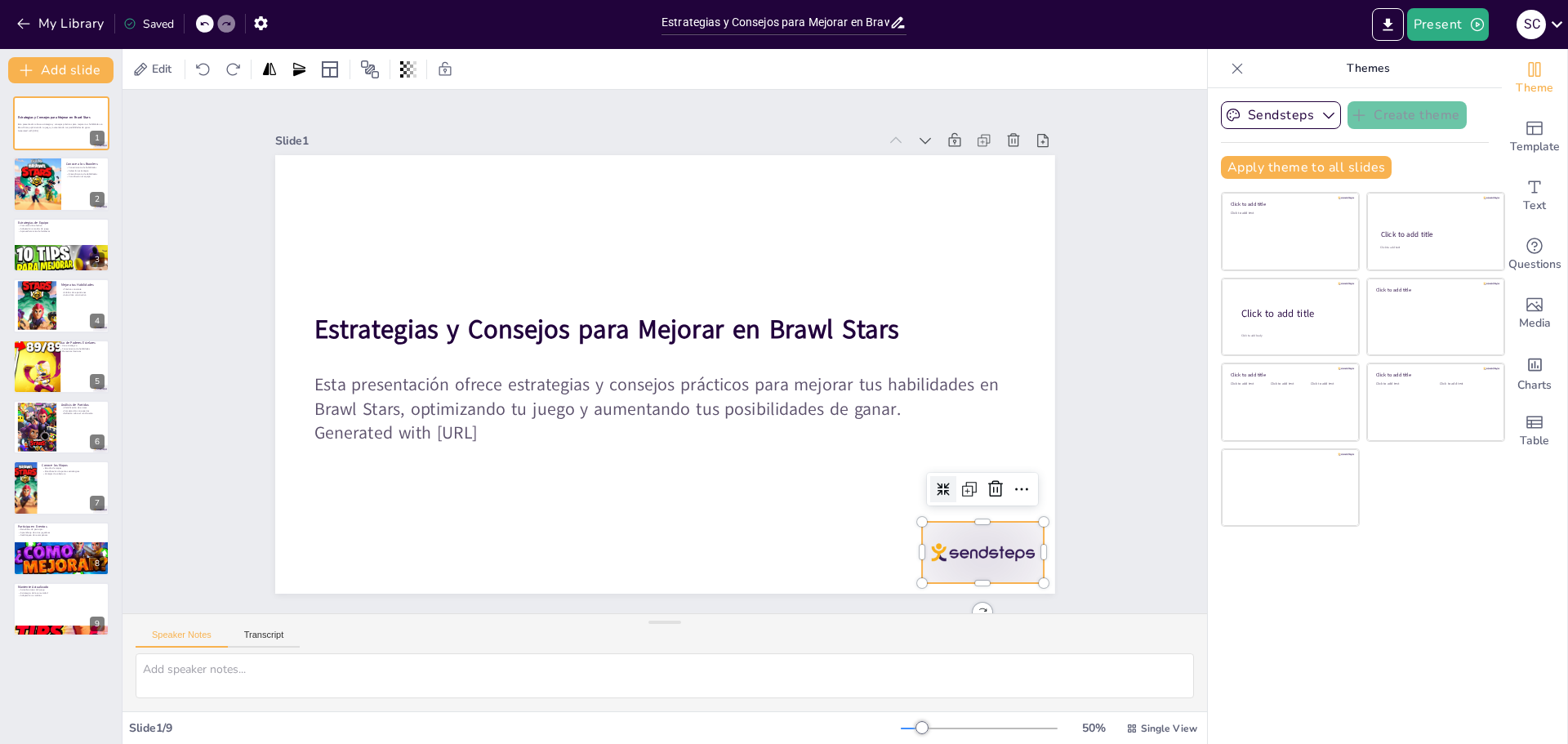
click at [936, 548] on div at bounding box center [960, 585] width 128 height 74
click at [1084, 550] on div "Slide 1 Estrategias y Consejos para Mejorar en Brawl Stars Esta presentación of…" at bounding box center [664, 351] width 917 height 573
